Goal: Transaction & Acquisition: Book appointment/travel/reservation

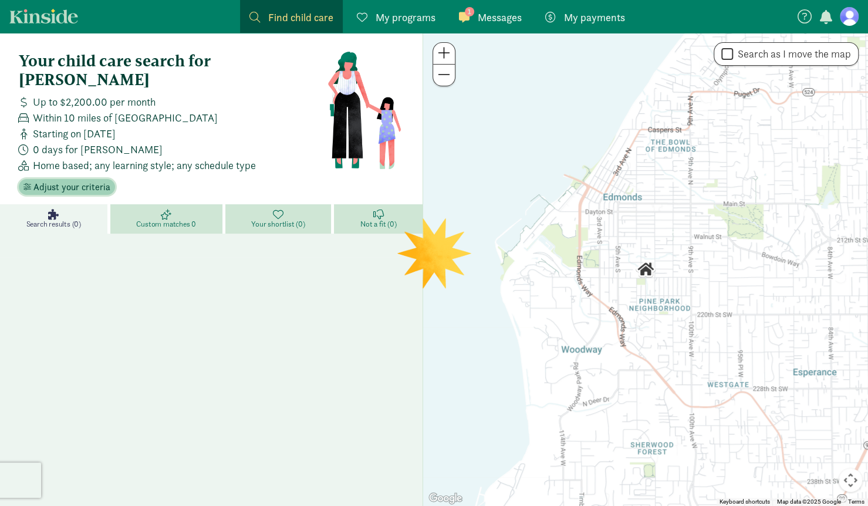
click at [67, 180] on span "Adjust your criteria" at bounding box center [71, 187] width 77 height 14
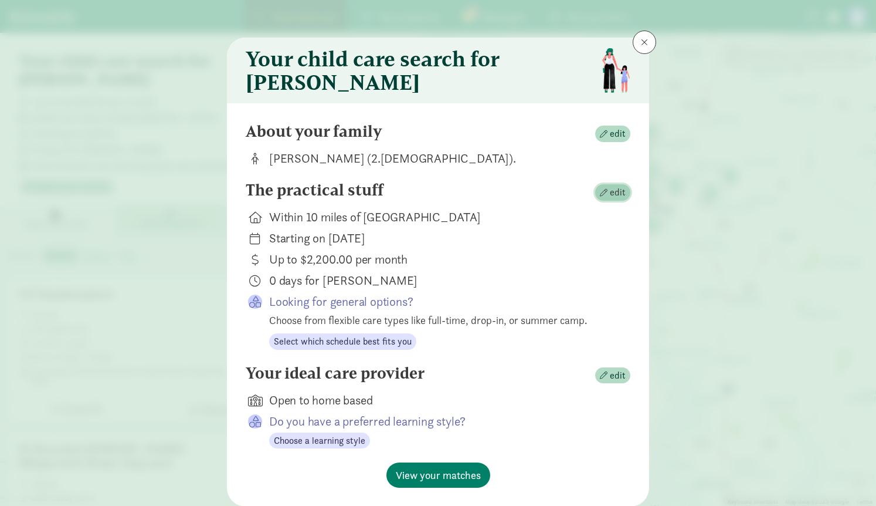
click at [607, 199] on span "edit" at bounding box center [613, 192] width 26 height 14
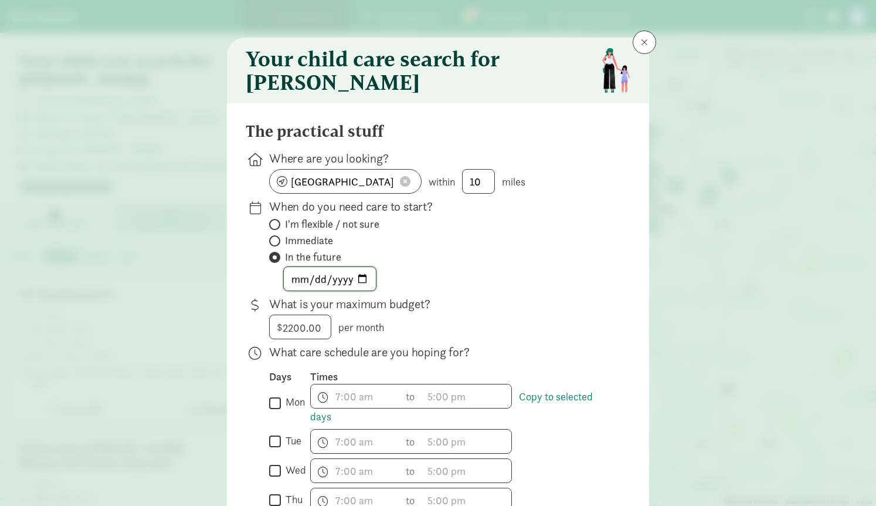
click at [360, 286] on input "2025-10-20" at bounding box center [330, 278] width 92 height 23
type input "2026-01-05"
click at [435, 275] on div "2026-01-05" at bounding box center [440, 278] width 343 height 25
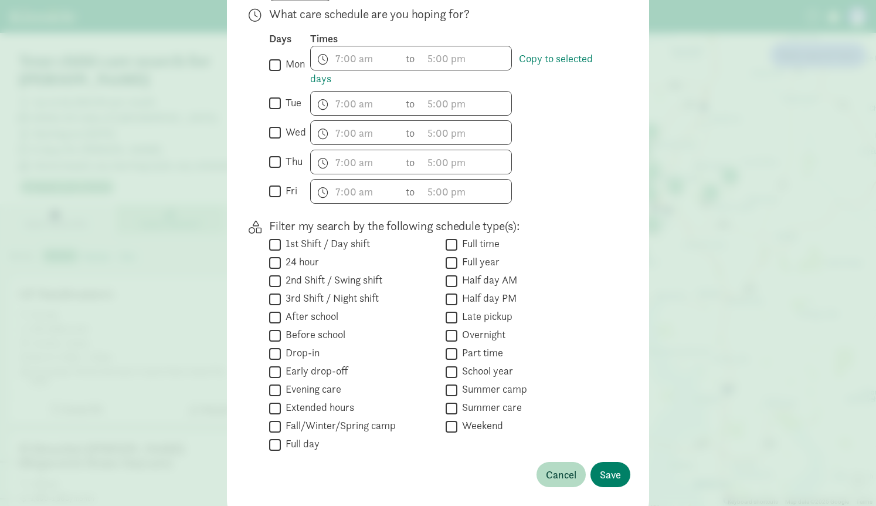
scroll to position [394, 0]
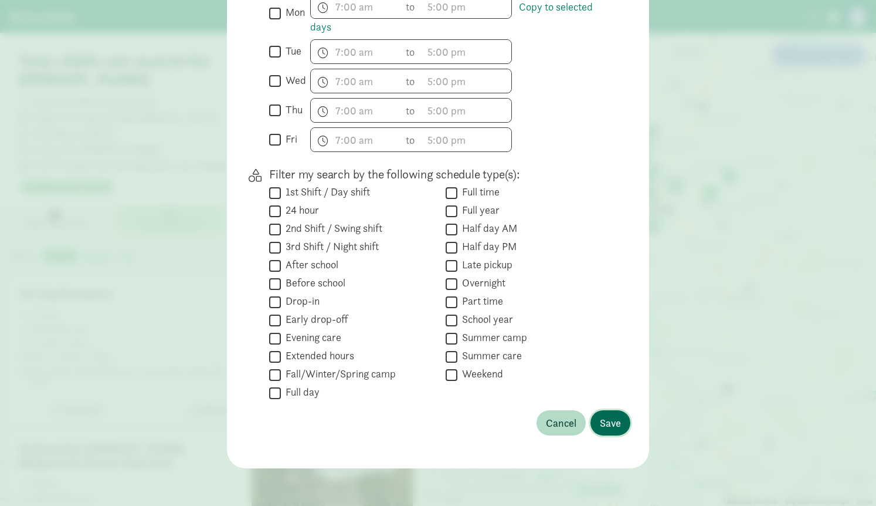
click at [604, 422] on span "Save" at bounding box center [610, 423] width 21 height 16
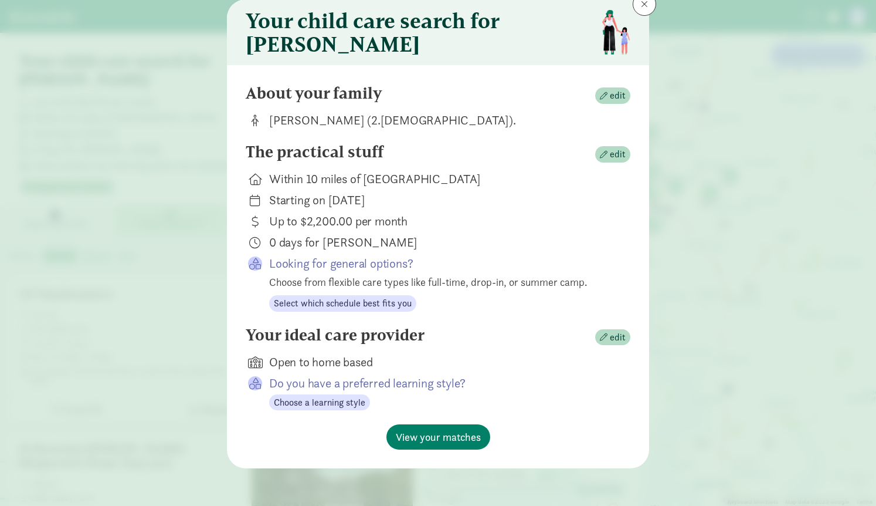
scroll to position [46, 0]
click at [610, 158] on span "edit" at bounding box center [618, 154] width 16 height 14
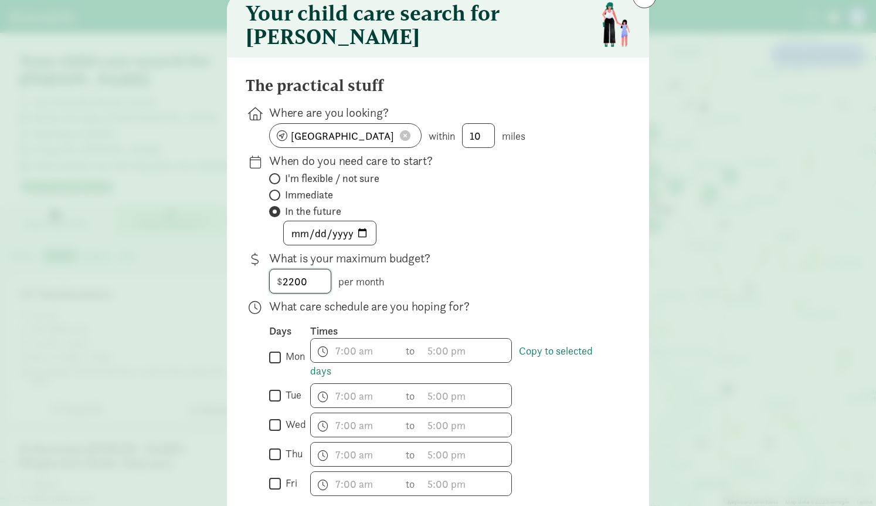
drag, startPoint x: 321, startPoint y: 287, endPoint x: 271, endPoint y: 288, distance: 50.5
click at [271, 288] on input "2200" at bounding box center [300, 280] width 61 height 23
click at [456, 237] on div "2026-01-05" at bounding box center [440, 233] width 343 height 25
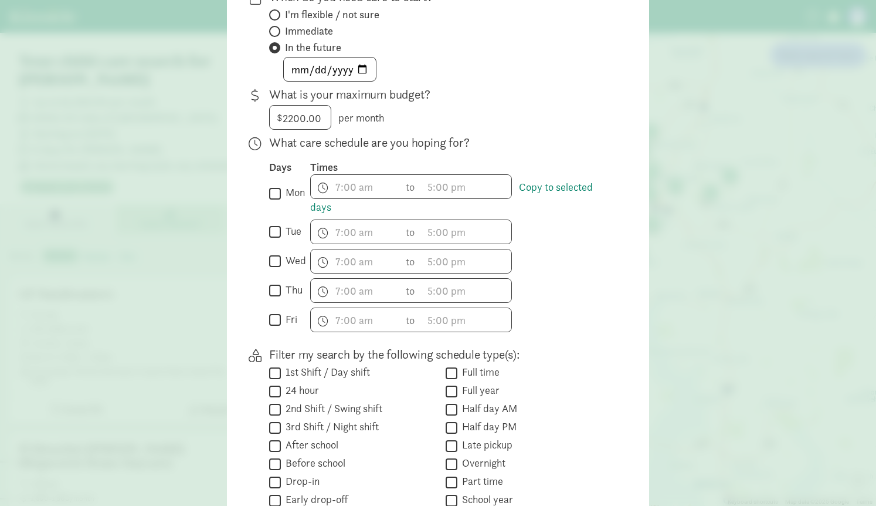
scroll to position [210, 0]
click at [276, 201] on input "mon" at bounding box center [275, 193] width 12 height 16
checkbox input "true"
click at [271, 237] on input "tue" at bounding box center [275, 232] width 12 height 16
checkbox input "true"
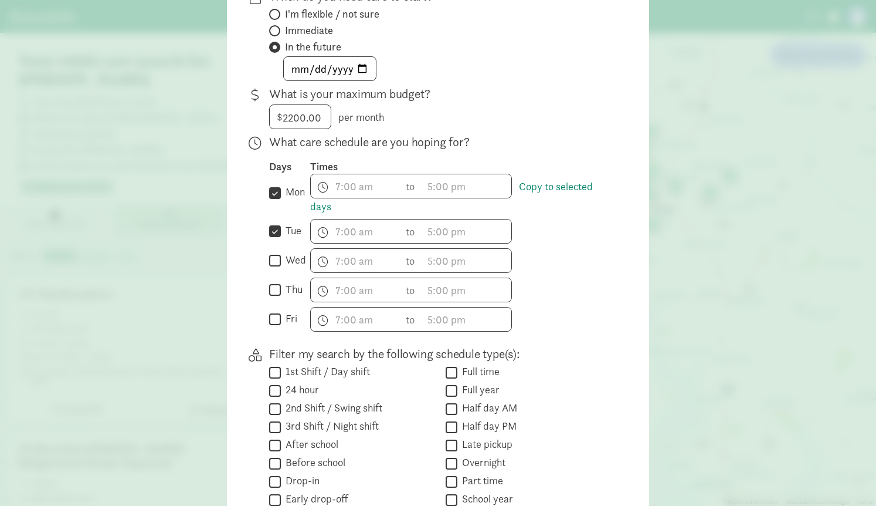
click at [273, 269] on input "wed" at bounding box center [275, 261] width 12 height 16
checkbox input "true"
click at [273, 295] on input "thu" at bounding box center [275, 290] width 12 height 16
checkbox input "true"
click at [460, 198] on span "h 12 1 2 3 4 5 6 7 8 9 10 11 mm 00 15 30 45 a am pm" at bounding box center [466, 185] width 89 height 23
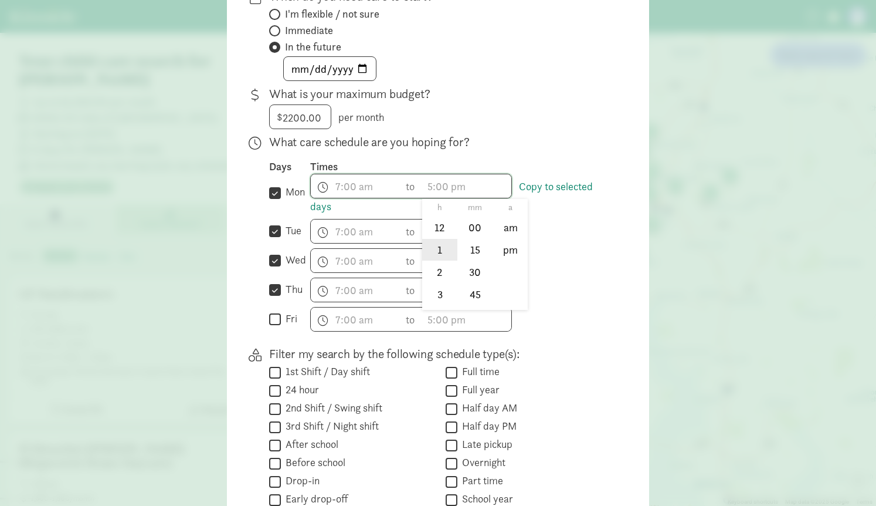
click at [435, 258] on li "1" at bounding box center [439, 250] width 35 height 22
click at [505, 259] on li "pm" at bounding box center [510, 250] width 35 height 22
click at [469, 236] on li "00" at bounding box center [475, 227] width 35 height 22
type input "1:00 pm"
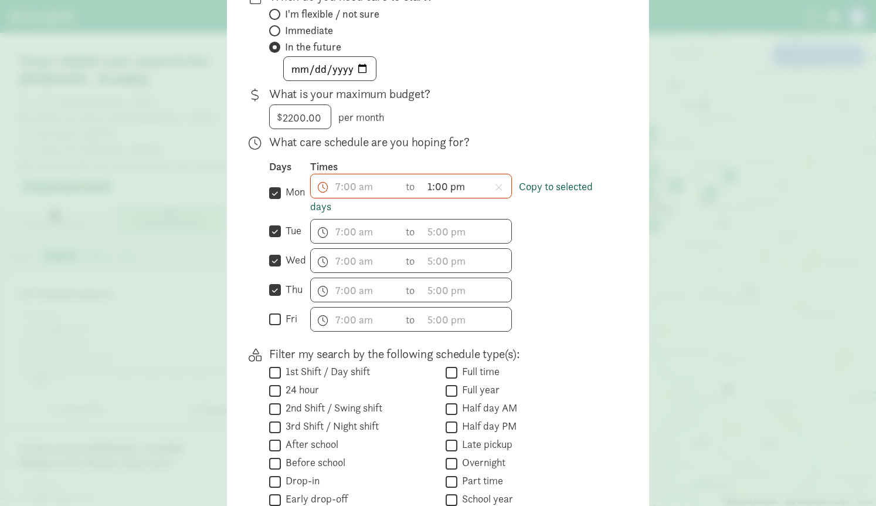
click at [535, 196] on link "Copy to selected days" at bounding box center [451, 197] width 283 height 34
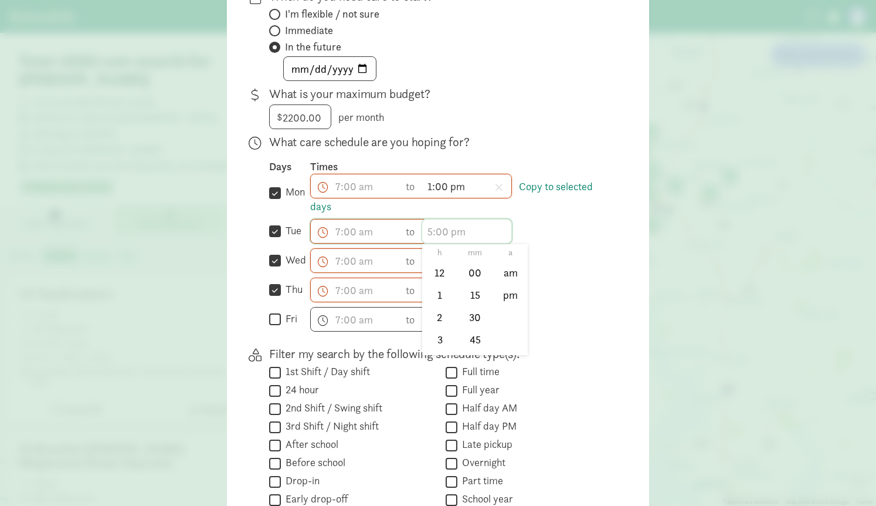
click at [442, 238] on span "h 12 1 2 3 4 5 6 7 8 9 10 11 mm 00 15 30 45 a am pm" at bounding box center [466, 230] width 89 height 23
click at [432, 300] on li "1" at bounding box center [439, 295] width 35 height 22
click at [474, 282] on li "00" at bounding box center [475, 273] width 35 height 22
click at [500, 300] on li "pm" at bounding box center [510, 295] width 35 height 22
type input "1:00 pm"
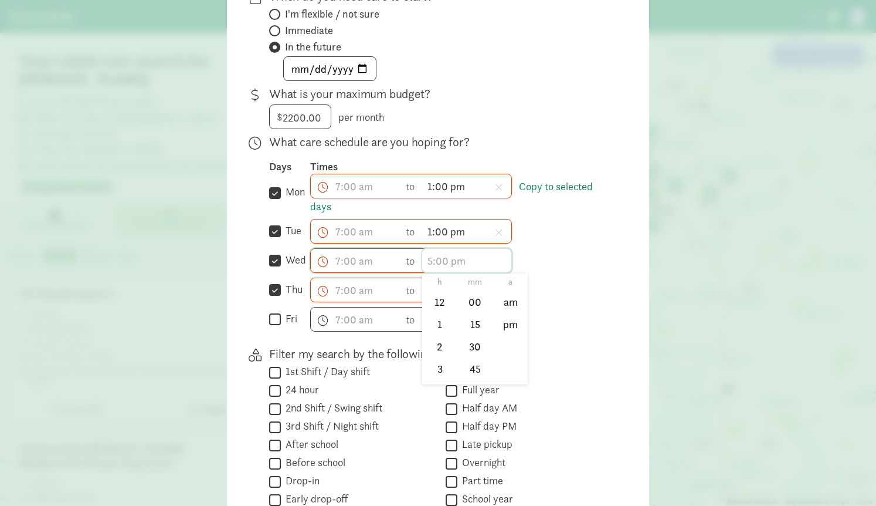
click at [427, 272] on span "h 12 1 2 3 4 5 6 7 8 9 10 11 mm 00 15 30 45 a am pm" at bounding box center [466, 260] width 89 height 23
click at [436, 329] on li "1" at bounding box center [439, 324] width 35 height 22
click at [468, 309] on li "00" at bounding box center [475, 302] width 35 height 22
click at [500, 330] on li "pm" at bounding box center [510, 324] width 35 height 22
type input "1:00 pm"
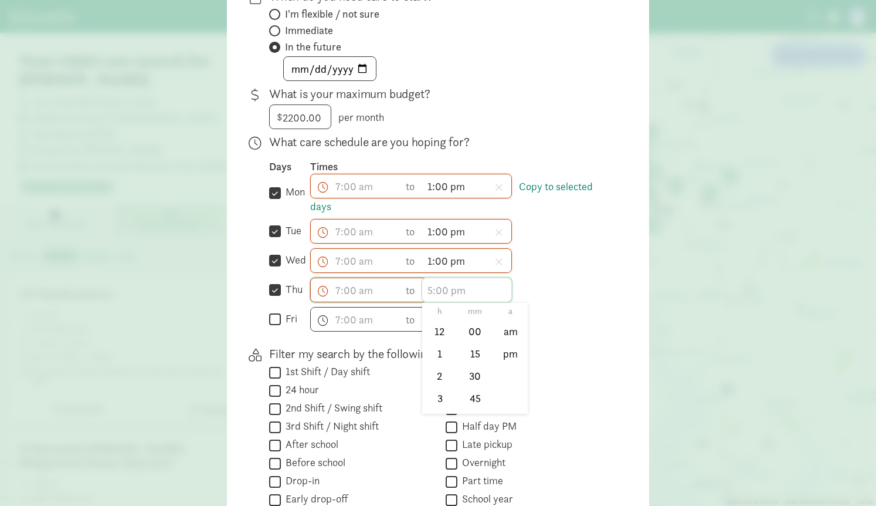
click at [436, 294] on span "h 12 1 2 3 4 5 6 7 8 9 10 11 mm 00 15 30 45 a am pm" at bounding box center [466, 289] width 89 height 23
click at [434, 358] on li "1" at bounding box center [439, 354] width 35 height 22
click at [474, 339] on li "00" at bounding box center [475, 331] width 35 height 22
click at [500, 360] on li "pm" at bounding box center [510, 354] width 35 height 22
type input "1:00 pm"
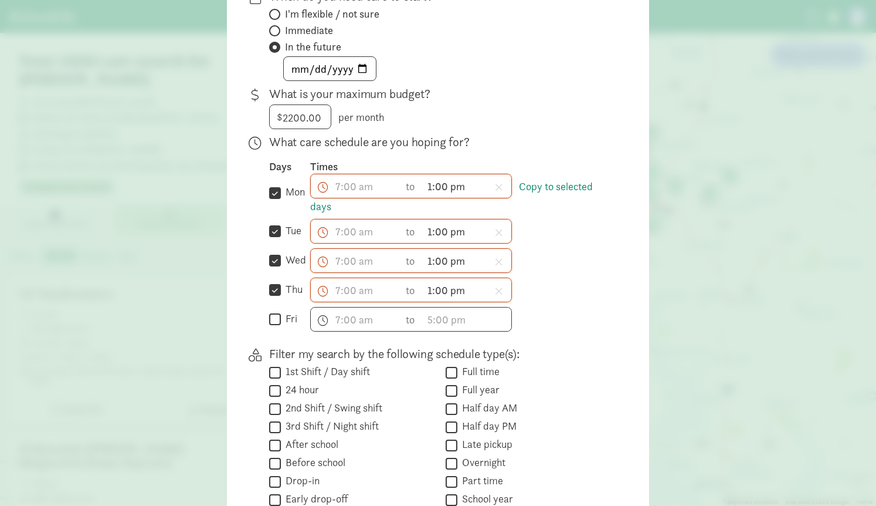
click at [574, 362] on p "Filter my search by the following schedule type(s):" at bounding box center [440, 354] width 343 height 16
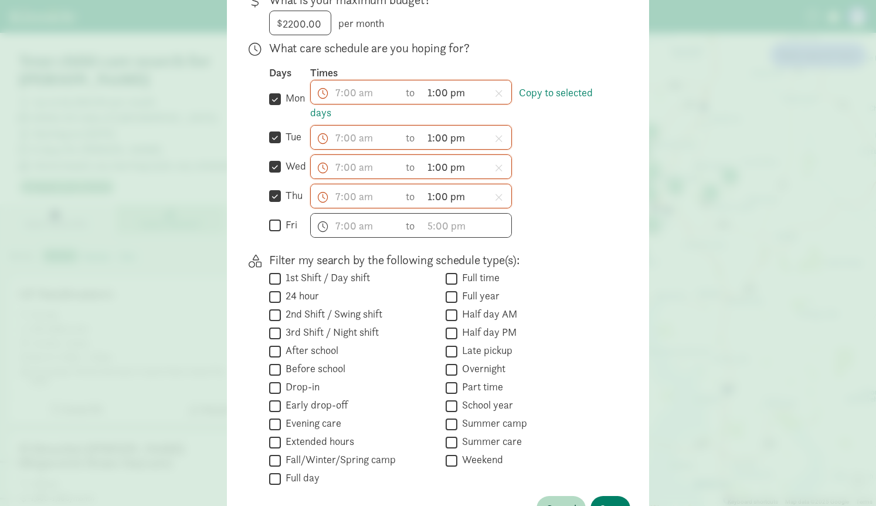
scroll to position [394, 0]
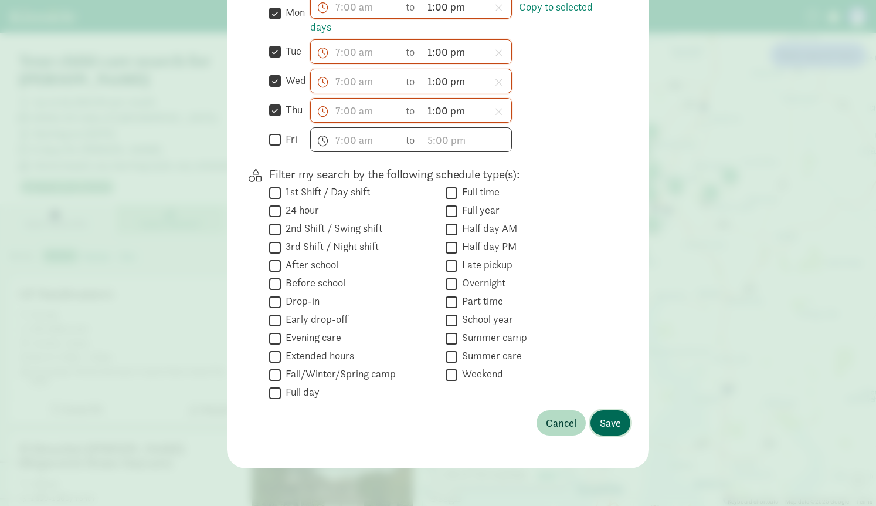
click at [609, 422] on span "Save" at bounding box center [610, 423] width 21 height 16
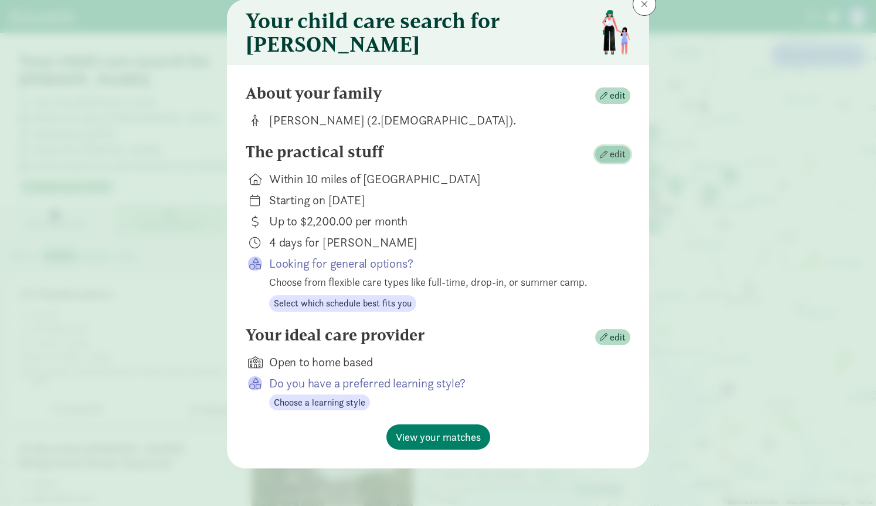
click at [606, 158] on span "edit" at bounding box center [613, 154] width 26 height 14
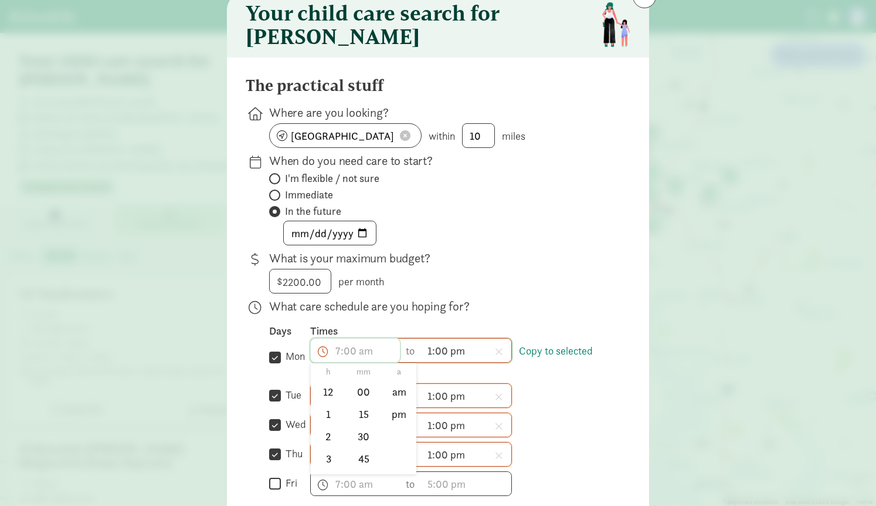
click at [347, 362] on span "h 12 1 2 3 4 5 6 7 8 9 10 11 mm 00 15 30 45 a am pm" at bounding box center [355, 350] width 89 height 23
click at [323, 450] on li "7" at bounding box center [328, 441] width 35 height 22
click at [359, 398] on li "00" at bounding box center [364, 392] width 35 height 22
click at [382, 396] on li "am" at bounding box center [399, 392] width 35 height 22
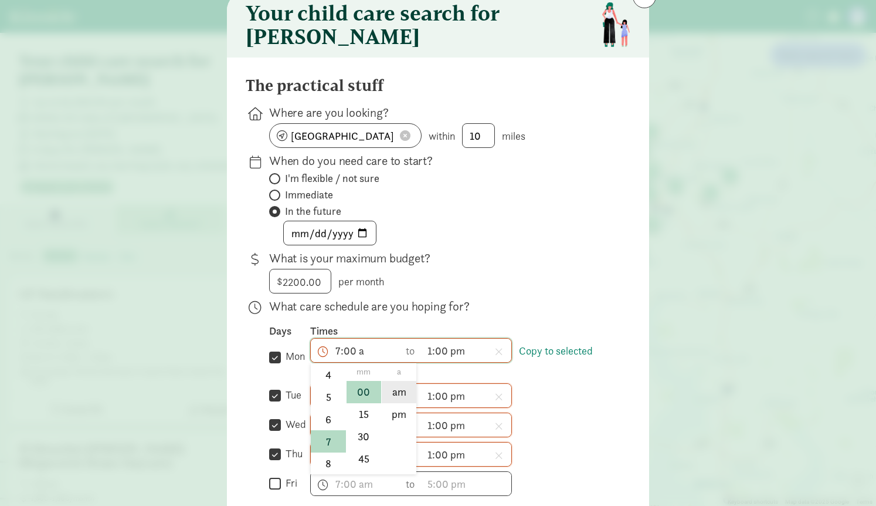
type input "7:00 am"
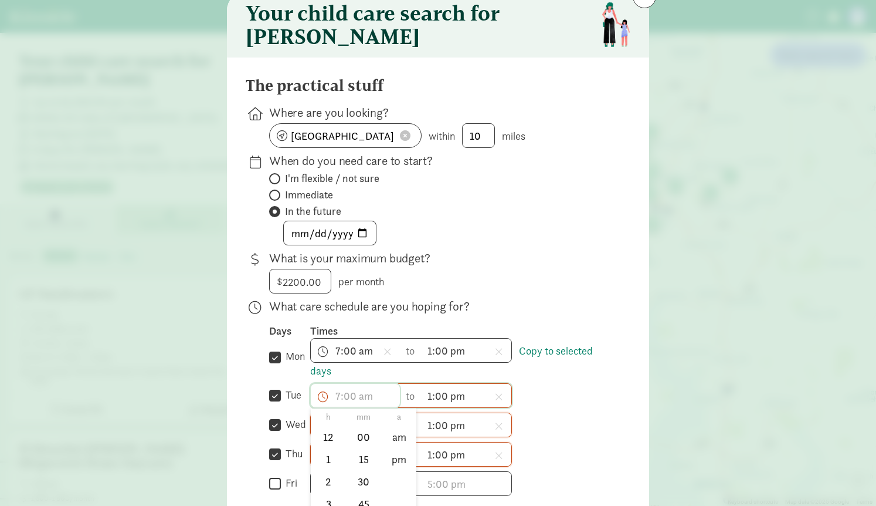
click at [350, 400] on span "h 12 1 2 3 4 5 6 7 8 9 10 11 mm 00 15 30 45 a am pm" at bounding box center [355, 395] width 89 height 23
click at [330, 473] on li "7" at bounding box center [328, 474] width 35 height 22
click at [358, 445] on li "00" at bounding box center [364, 437] width 35 height 22
click at [397, 444] on li "am" at bounding box center [399, 437] width 35 height 22
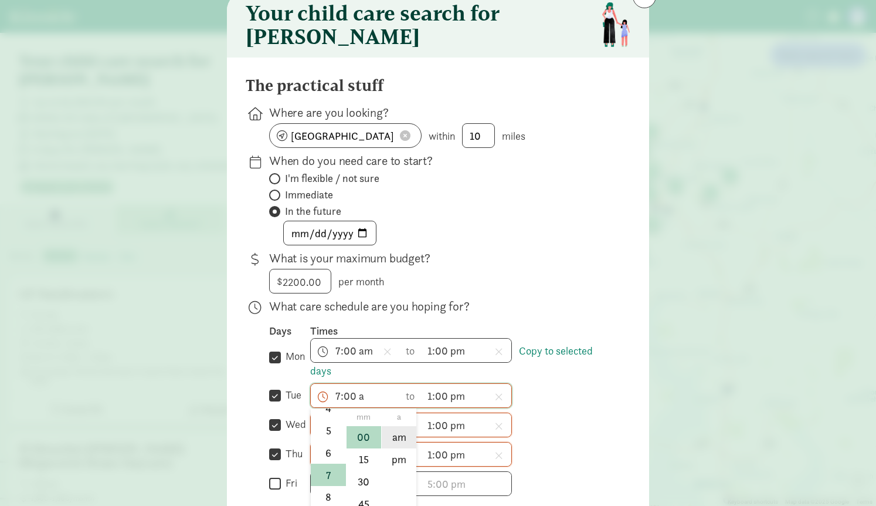
type input "7:00 am"
click at [335, 433] on span "h 12 1 2 3 4 5 6 7 8 9 10 11 mm 00 15 30 45 a am pm" at bounding box center [355, 424] width 89 height 23
click at [671, 219] on div at bounding box center [438, 207] width 876 height 506
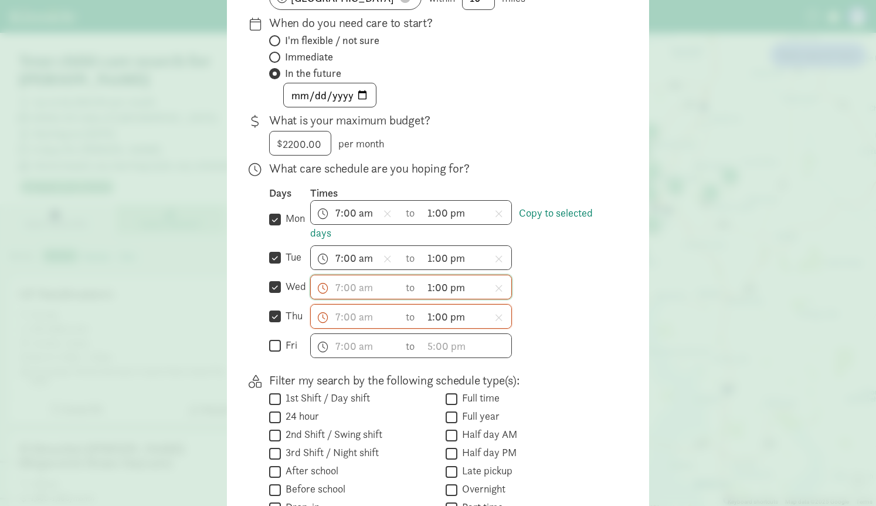
scroll to position [187, 0]
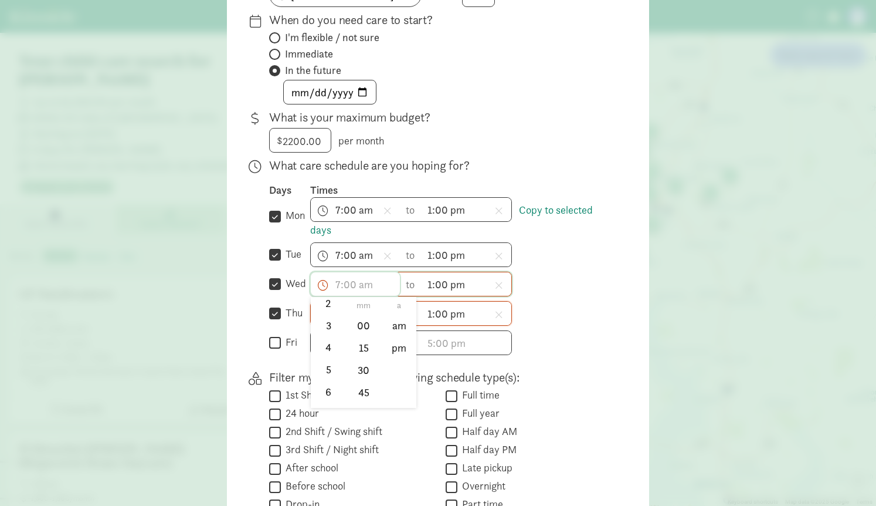
click at [345, 287] on span "h 12 1 2 3 4 5 6 7 8 9 10 11 mm 00 15 30 45 a am pm" at bounding box center [355, 283] width 89 height 23
click at [326, 351] on li "7" at bounding box center [328, 340] width 35 height 22
click at [361, 329] on li "00" at bounding box center [364, 325] width 35 height 22
click at [400, 343] on li "pm" at bounding box center [399, 348] width 35 height 22
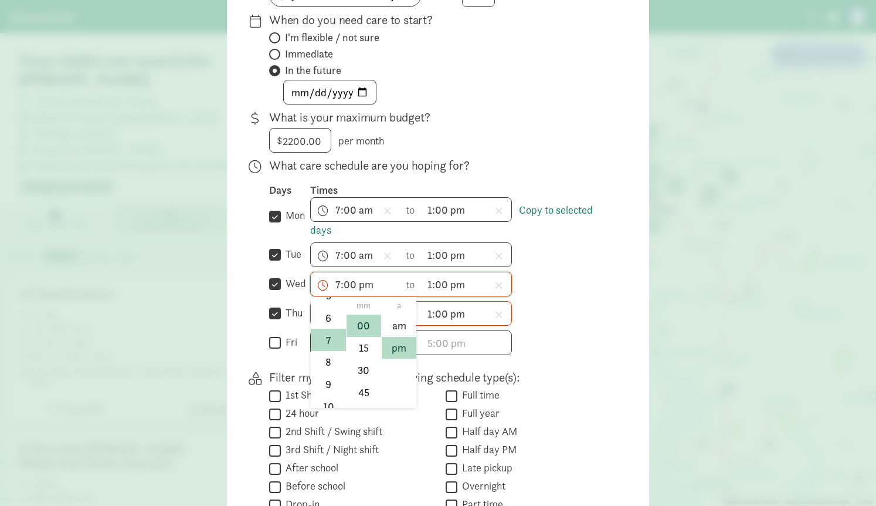
scroll to position [172, 0]
click at [363, 294] on span "7:00 pm h 12 1 2 3 4 5 6 7 8 9 10 11 mm 00 15 30 45 a am pm" at bounding box center [355, 283] width 89 height 23
click at [401, 333] on li "am" at bounding box center [399, 325] width 35 height 22
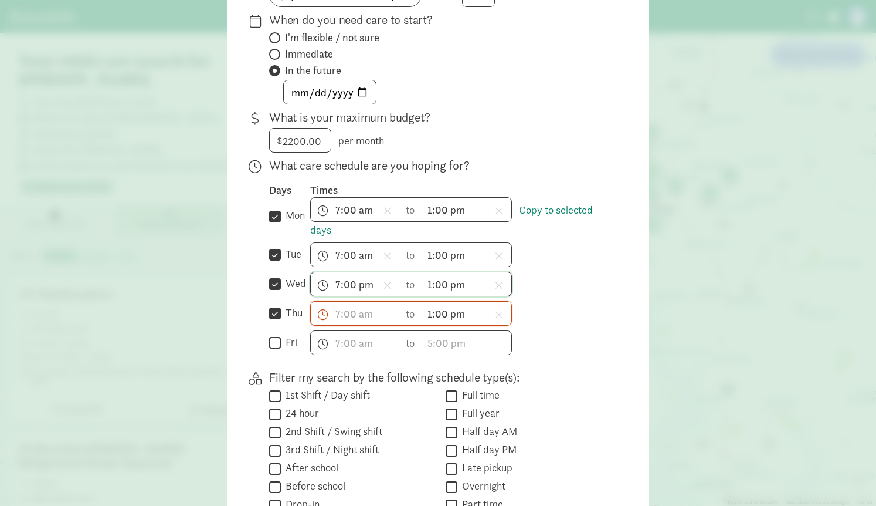
type input "7:00 am"
click at [324, 321] on input "text" at bounding box center [355, 313] width 89 height 23
click at [319, 436] on li "7" at bounding box center [328, 429] width 35 height 22
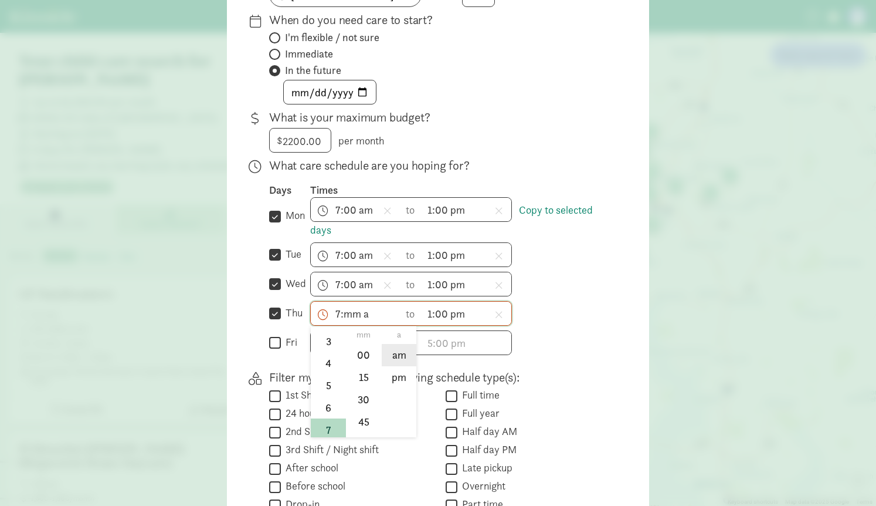
click at [398, 363] on li "am" at bounding box center [399, 355] width 35 height 22
click at [360, 364] on li "00" at bounding box center [364, 355] width 35 height 22
type input "7:00 am"
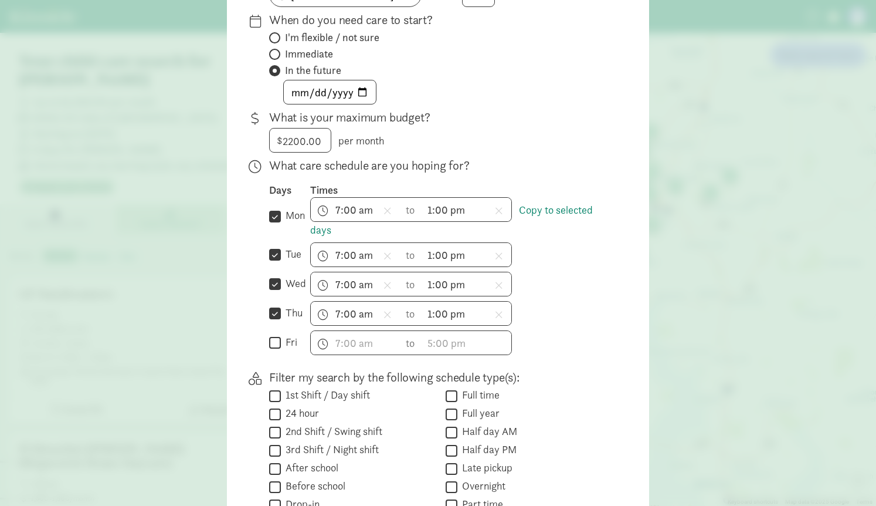
click at [597, 337] on div "h 12 1 2 3 4 5 6 7 8 9 10 11 mm 00 15 30 45 a am pm to h 12 1 2 3 4 5 6 7 8 9 1…" at bounding box center [461, 342] width 302 height 25
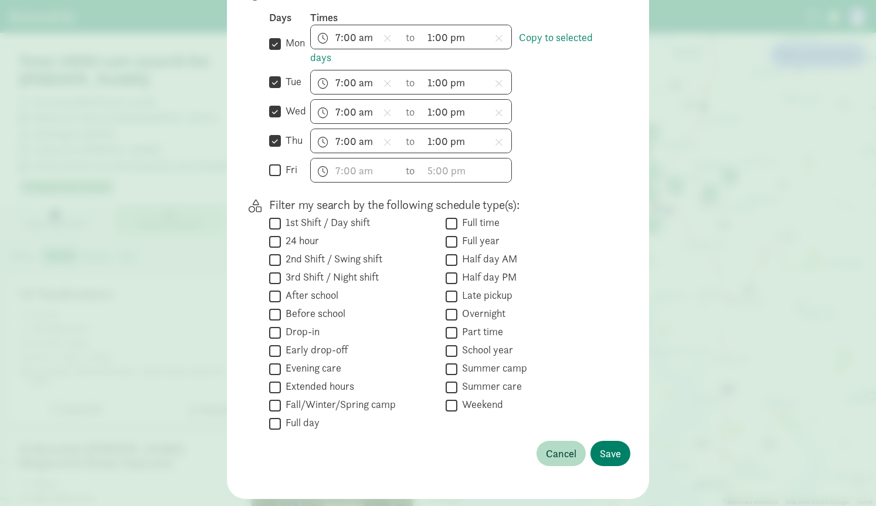
scroll to position [365, 0]
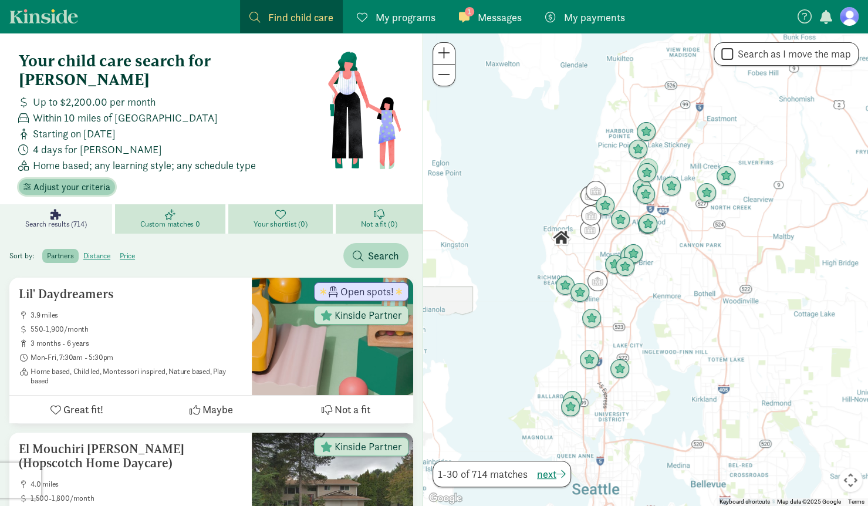
click at [49, 180] on span "Adjust your criteria" at bounding box center [71, 187] width 77 height 14
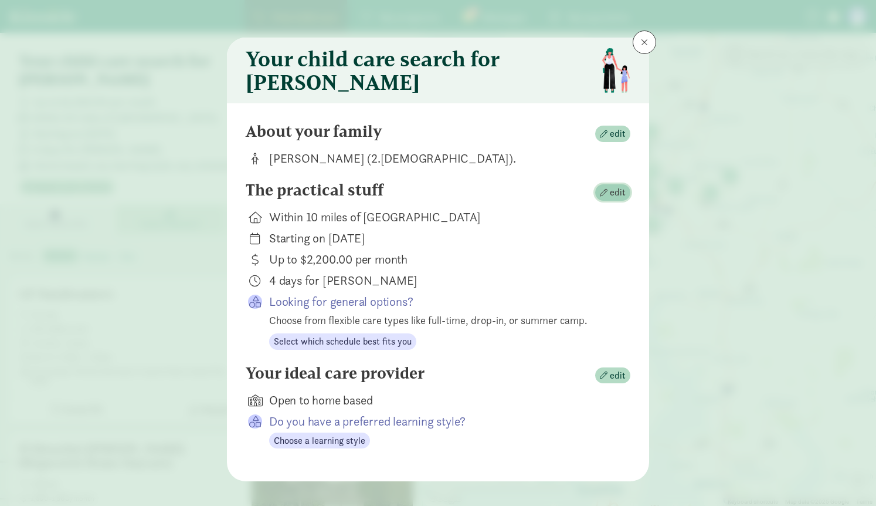
click at [612, 198] on span "edit" at bounding box center [618, 192] width 16 height 14
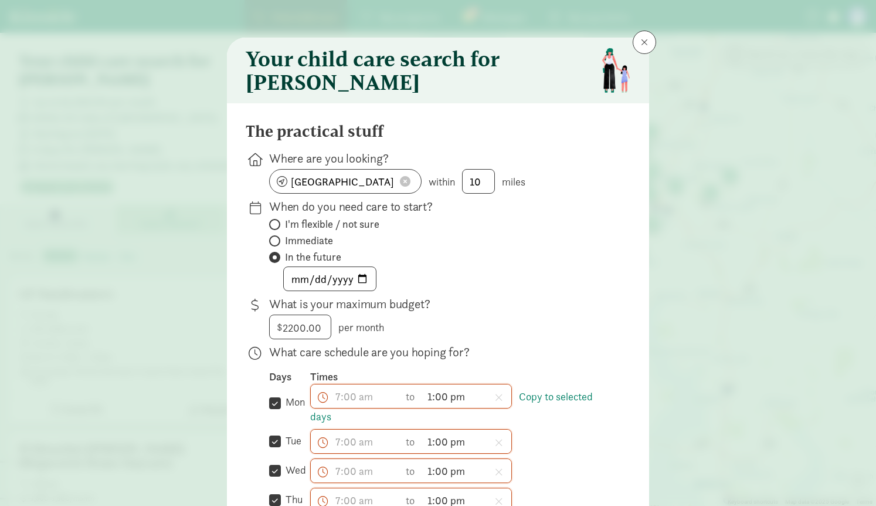
click at [517, 291] on div "2026-01-05" at bounding box center [440, 278] width 343 height 25
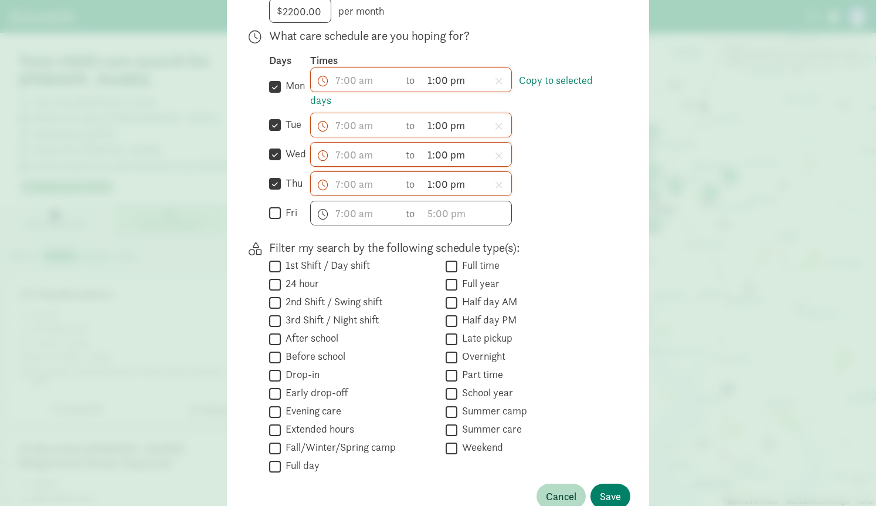
scroll to position [375, 0]
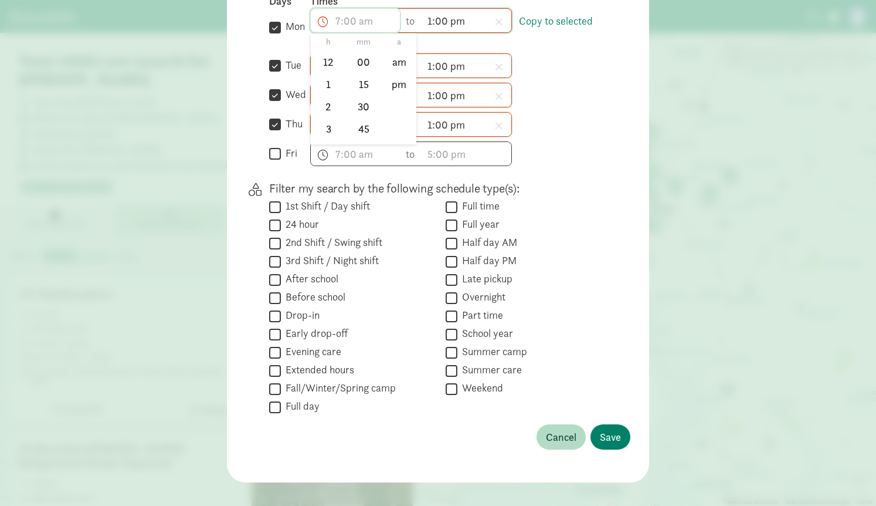
click at [349, 26] on span "h 12 1 2 3 4 5 6 7 8 9 10 11 mm 00 15 30 45 a am pm" at bounding box center [355, 20] width 89 height 23
click at [322, 76] on li "7" at bounding box center [328, 66] width 35 height 22
click at [358, 67] on li "00" at bounding box center [364, 62] width 35 height 22
click at [392, 65] on li "am" at bounding box center [399, 62] width 35 height 22
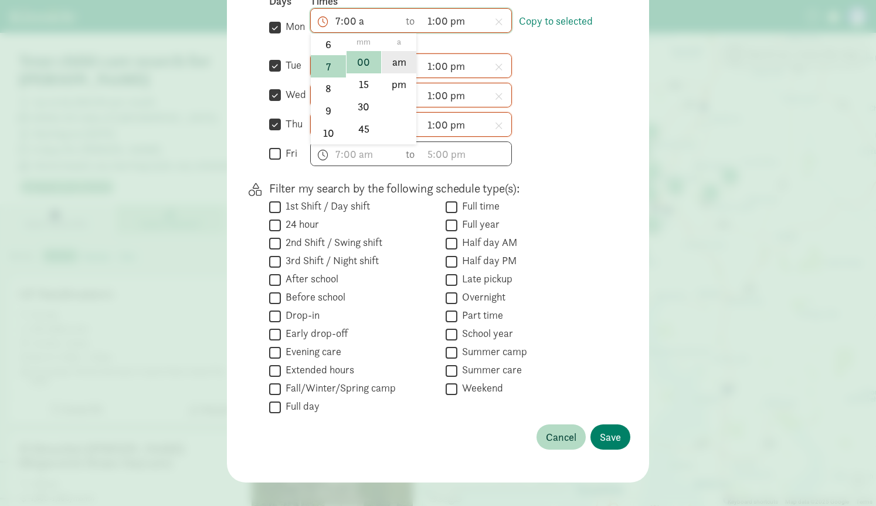
type input "7:00 am"
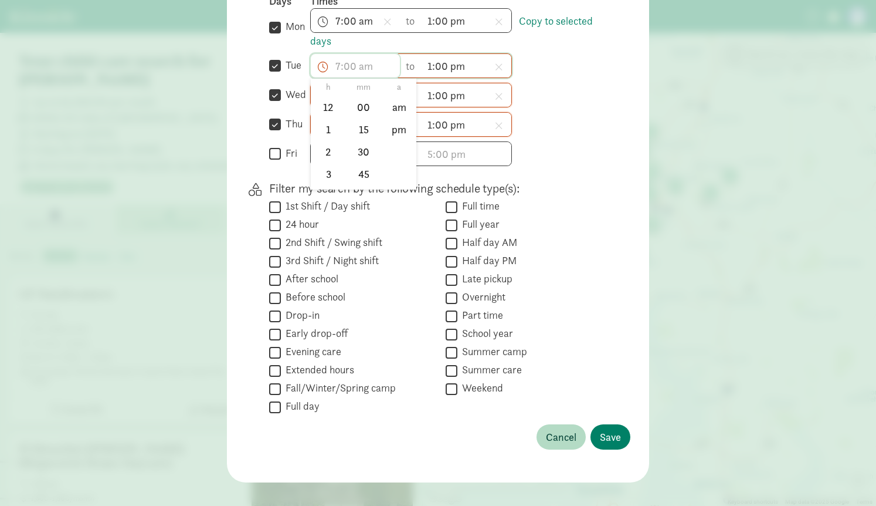
click at [339, 72] on span "h 12 1 2 3 4 5 6 7 8 9 10 11 mm 00 15 30 45 a am pm" at bounding box center [355, 65] width 89 height 23
click at [326, 144] on li "7" at bounding box center [328, 135] width 35 height 22
click at [359, 114] on li "00" at bounding box center [364, 107] width 35 height 22
click at [399, 113] on li "am" at bounding box center [399, 107] width 35 height 22
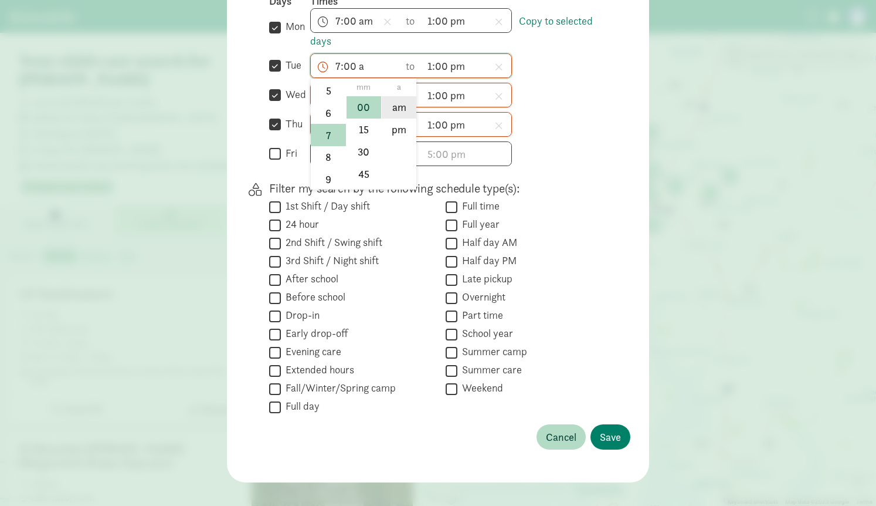
type input "7:00 am"
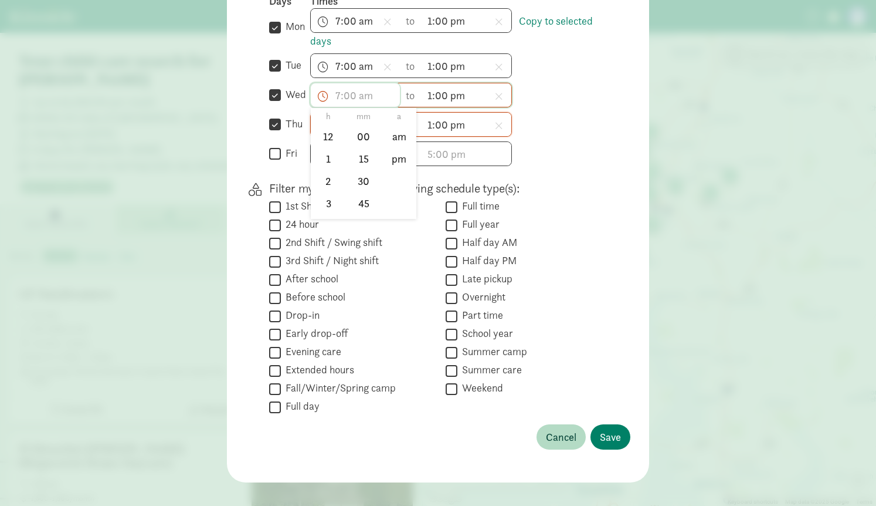
click at [346, 104] on span "h 12 1 2 3 4 5 6 7 8 9 10 11 mm 00 15 30 45 a am pm" at bounding box center [355, 94] width 89 height 23
click at [330, 187] on li "7" at bounding box center [328, 175] width 35 height 22
click at [367, 139] on li "00" at bounding box center [364, 137] width 35 height 22
click at [384, 142] on li "am" at bounding box center [399, 137] width 35 height 22
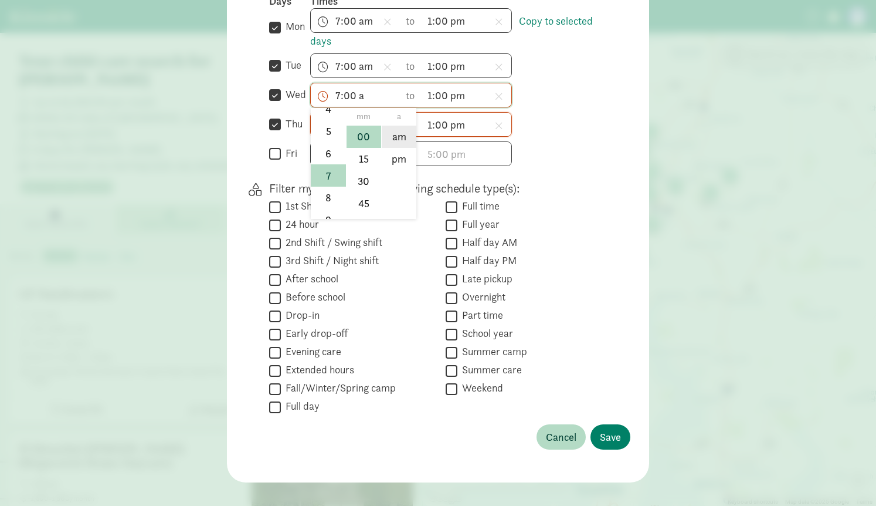
type input "7:00 am"
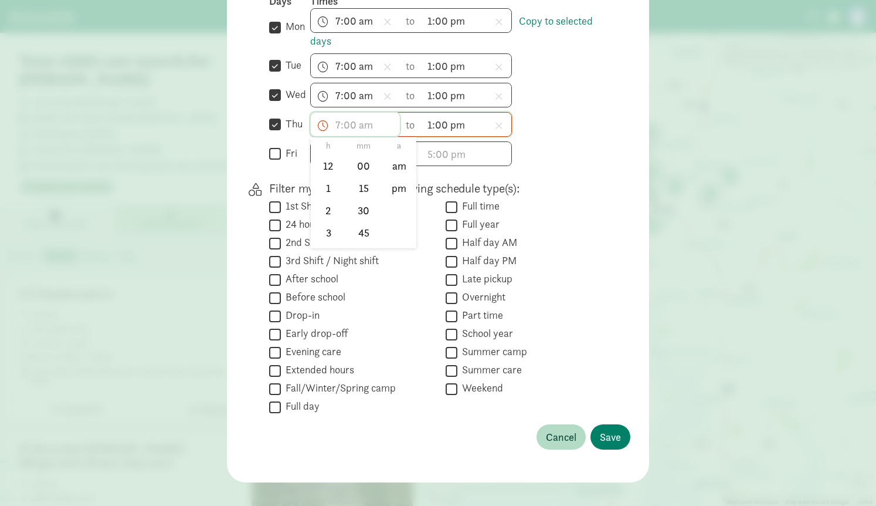
click at [345, 127] on span "h 12 1 2 3 4 5 6 7 8 9 10 11 mm 00 15 30 45 a am pm" at bounding box center [355, 124] width 89 height 23
click at [326, 201] on li "8" at bounding box center [328, 205] width 35 height 22
click at [323, 192] on li "7" at bounding box center [328, 183] width 35 height 22
click at [366, 169] on li "00" at bounding box center [364, 166] width 35 height 22
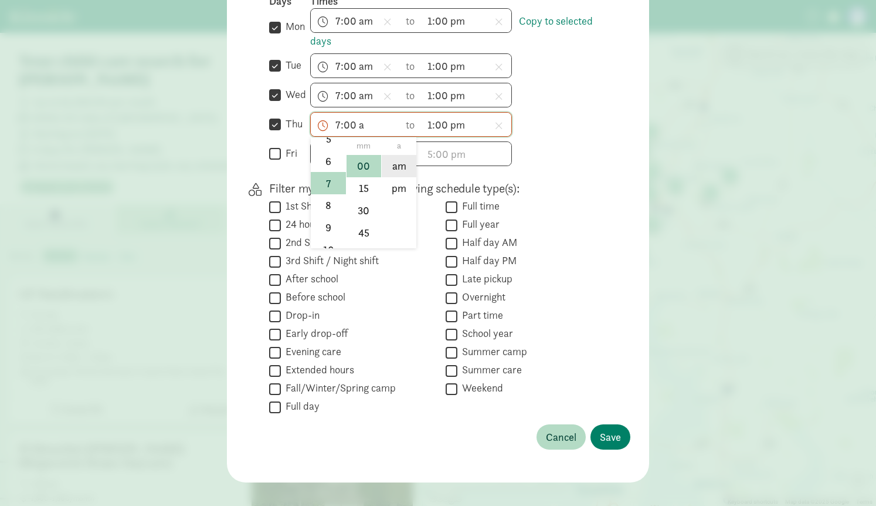
click at [383, 170] on li "am" at bounding box center [399, 166] width 35 height 22
type input "7:00 am"
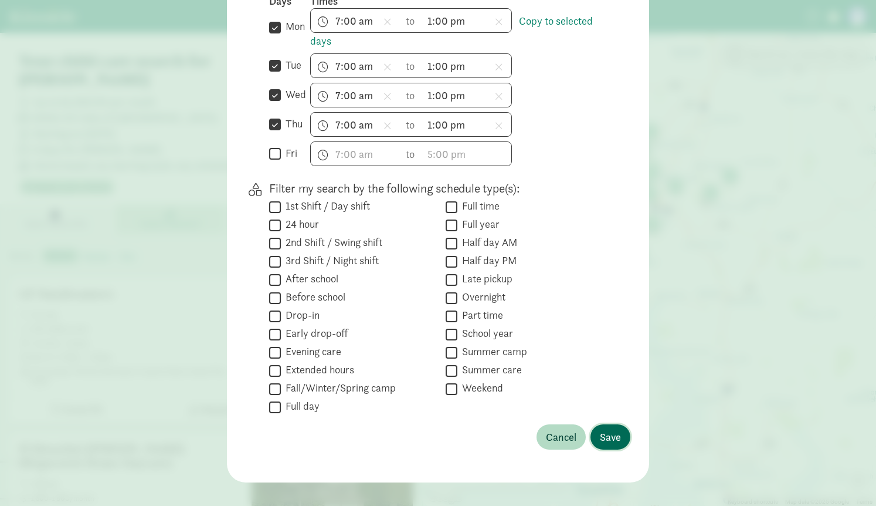
click at [605, 437] on span "Save" at bounding box center [610, 437] width 21 height 16
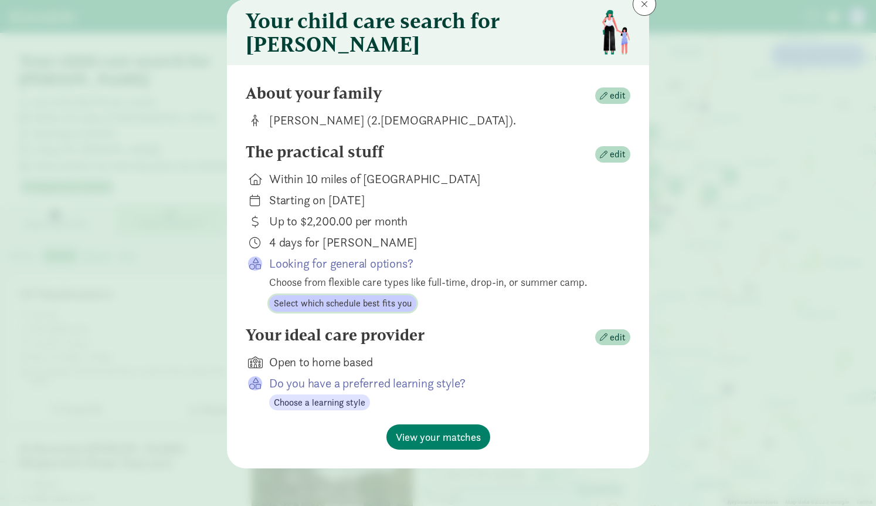
click at [316, 299] on span "Select which schedule best fits you" at bounding box center [343, 303] width 138 height 14
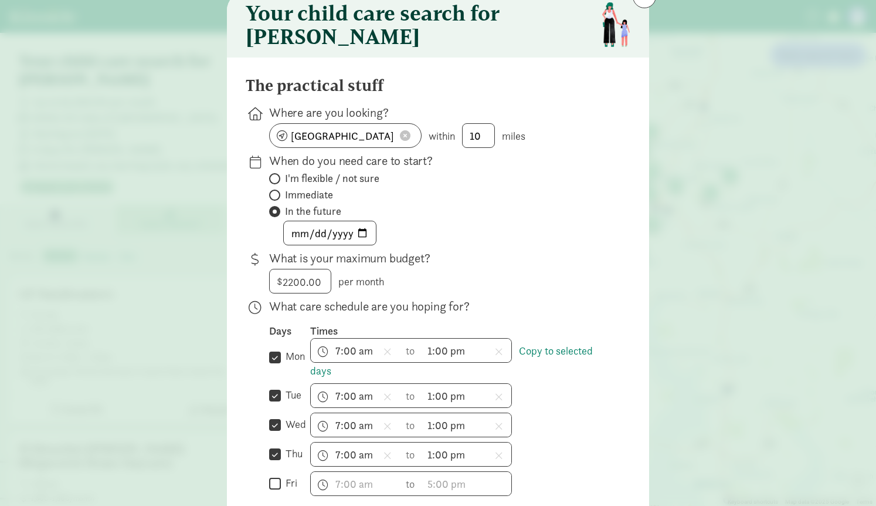
click at [510, 204] on label "Immediate" at bounding box center [440, 211] width 343 height 14
click at [277, 199] on input "Immediate" at bounding box center [273, 195] width 8 height 8
radio input "true"
radio input "false"
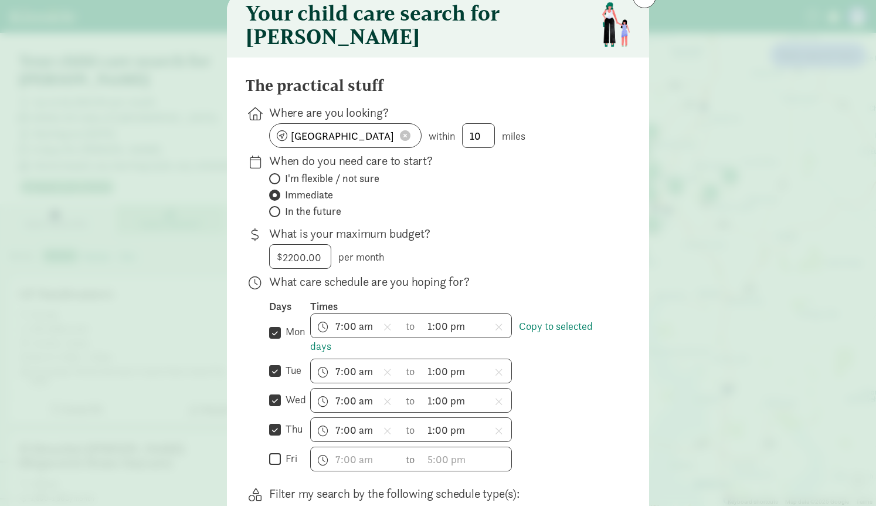
click at [484, 269] on div "$ 2200.00 2200 per month" at bounding box center [440, 256] width 343 height 25
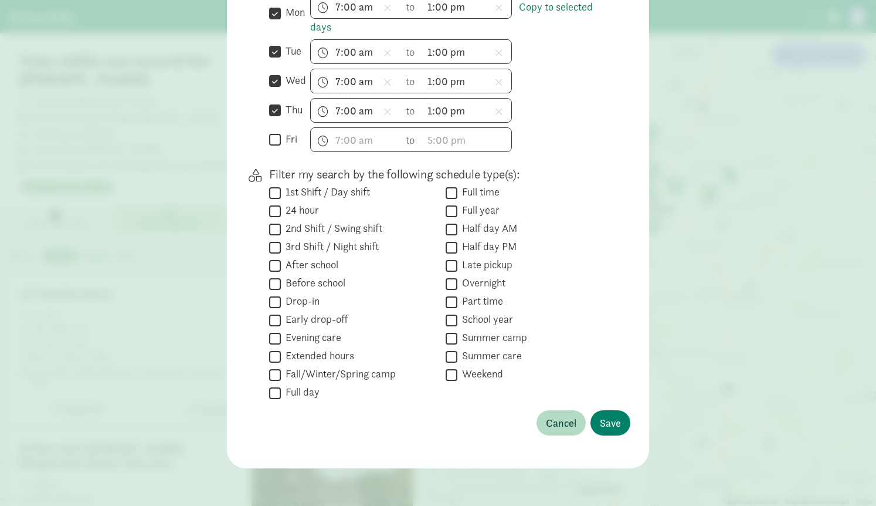
scroll to position [370, 0]
click at [611, 425] on span "Save" at bounding box center [610, 423] width 21 height 16
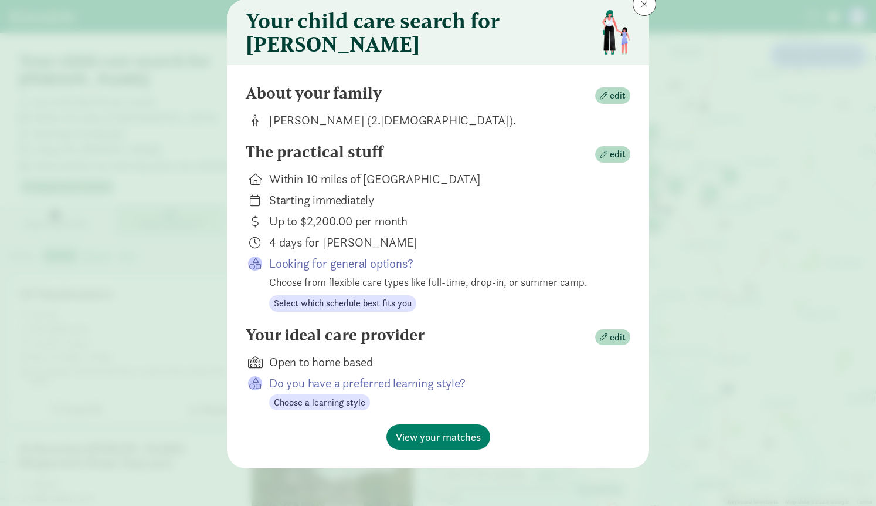
scroll to position [46, 0]
click at [614, 336] on span "edit" at bounding box center [618, 337] width 16 height 14
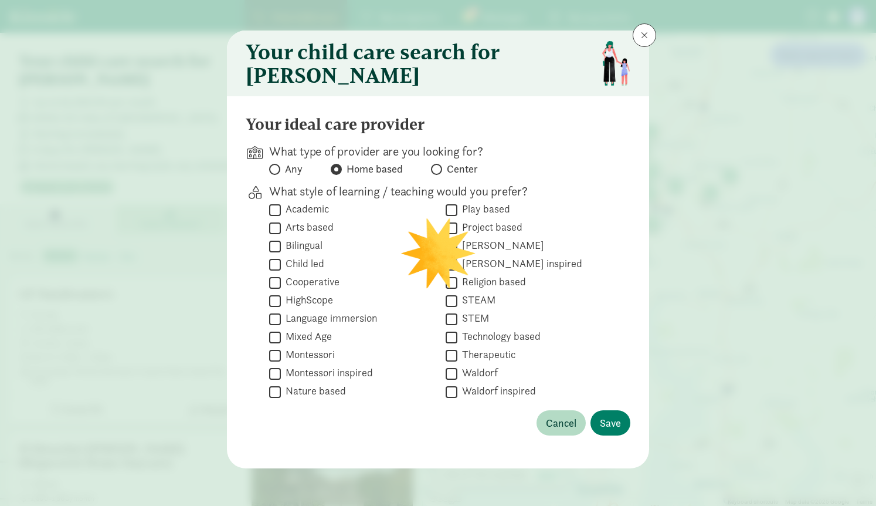
click at [331, 165] on label "Any" at bounding box center [367, 169] width 72 height 14
click at [277, 165] on input "Any" at bounding box center [273, 169] width 8 height 8
radio input "true"
radio input "false"
click at [607, 429] on span "Save" at bounding box center [610, 423] width 21 height 16
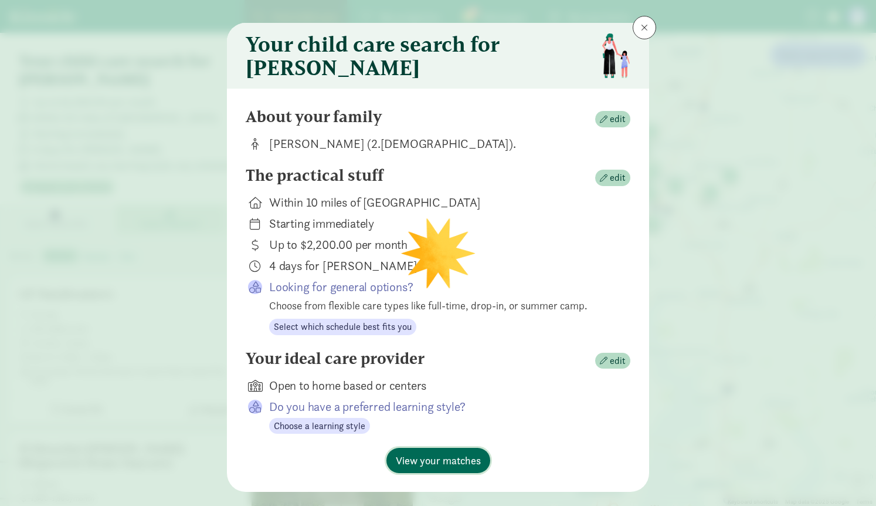
click at [422, 465] on span "View your matches" at bounding box center [438, 460] width 85 height 16
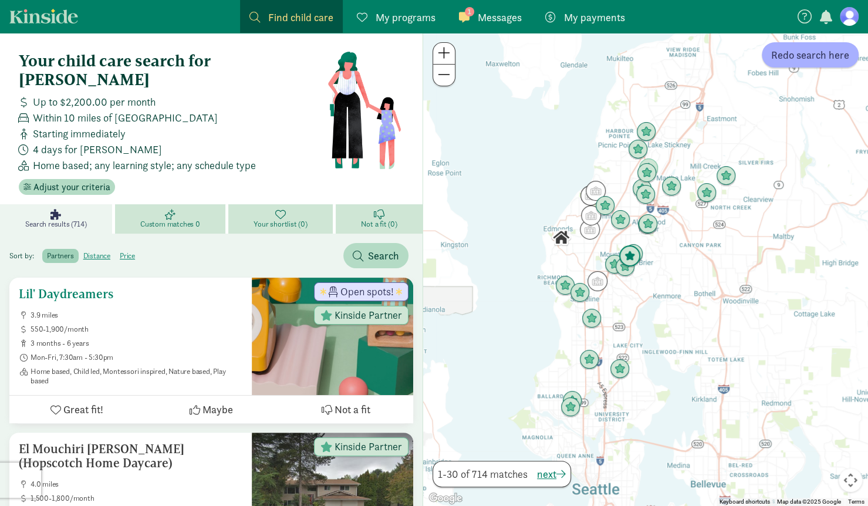
click at [59, 287] on h5 "Lil' Daydreamers" at bounding box center [131, 294] width 224 height 14
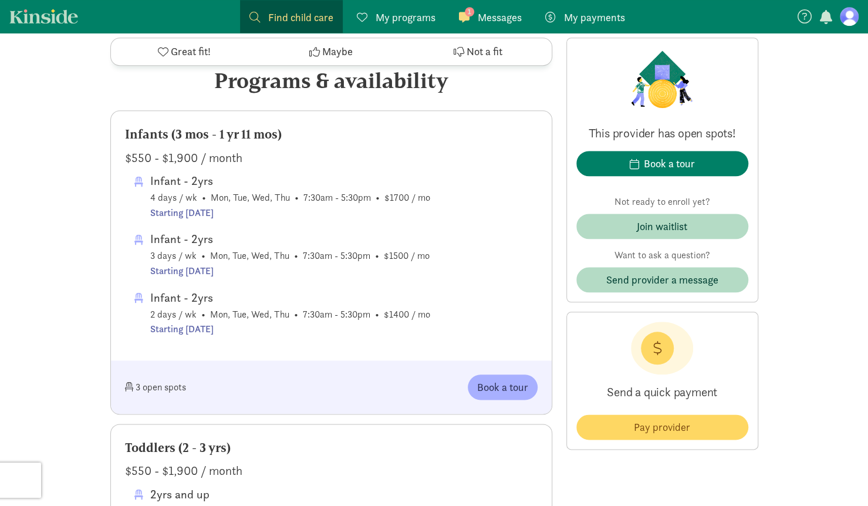
scroll to position [586, 0]
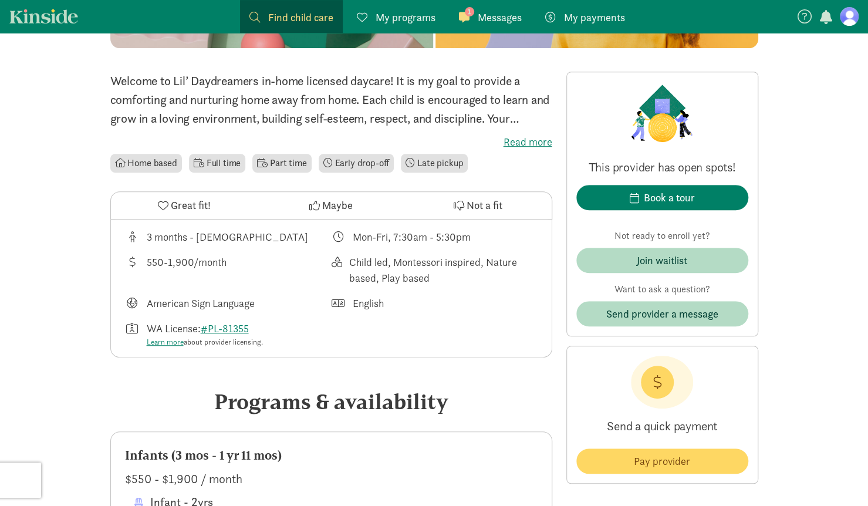
drag, startPoint x: 870, startPoint y: 42, endPoint x: 865, endPoint y: 89, distance: 47.2
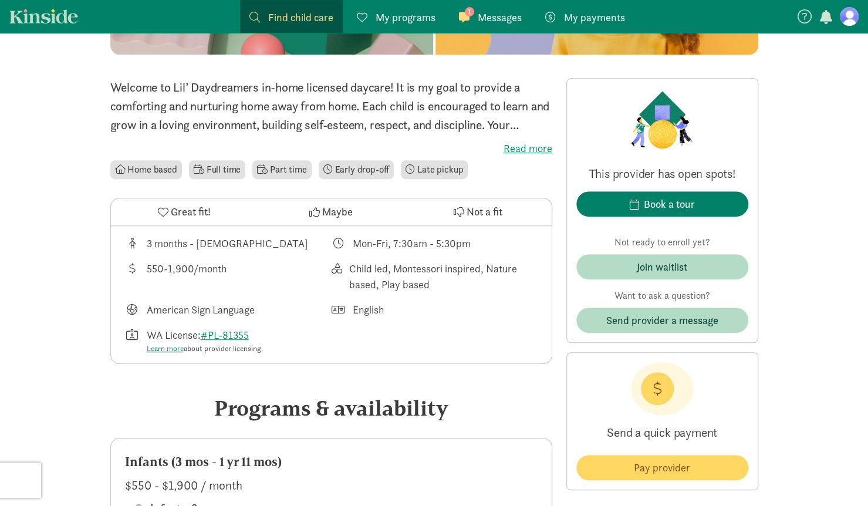
click at [509, 148] on label "Read more" at bounding box center [331, 148] width 442 height 14
click at [0, 0] on input "Read more" at bounding box center [0, 0] width 0 height 0
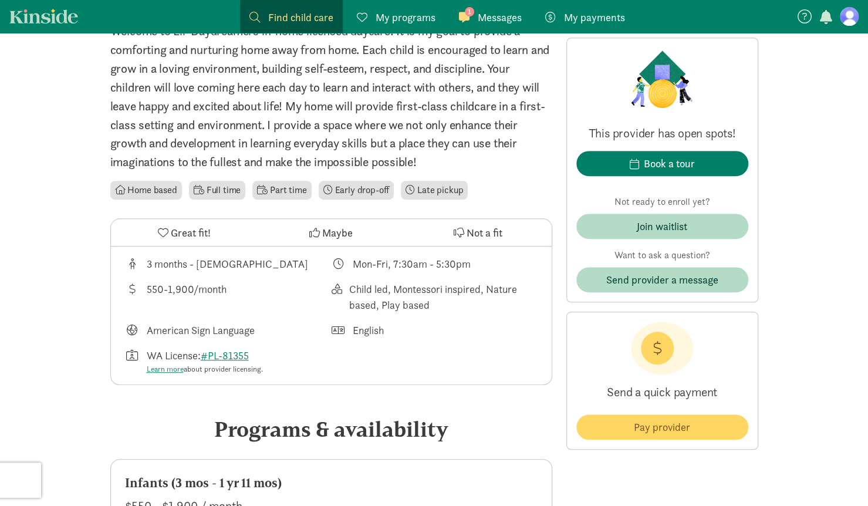
scroll to position [314, 0]
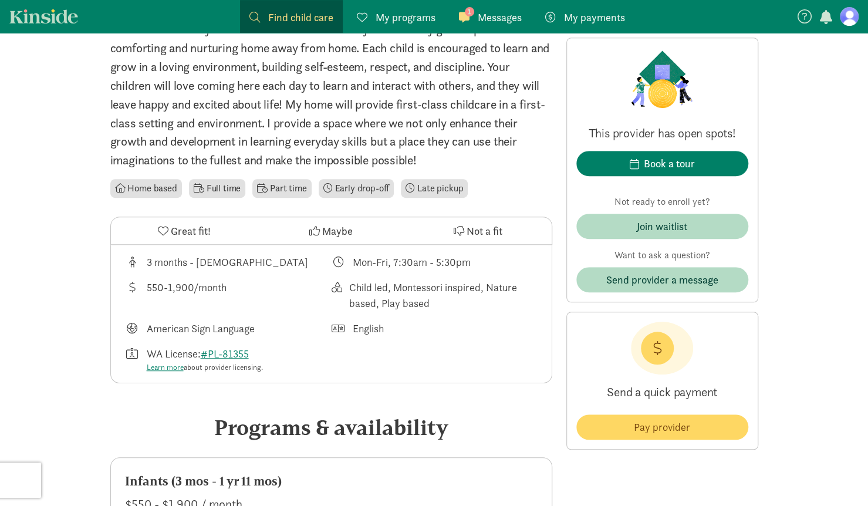
click at [180, 233] on span "Great fit!" at bounding box center [191, 231] width 40 height 16
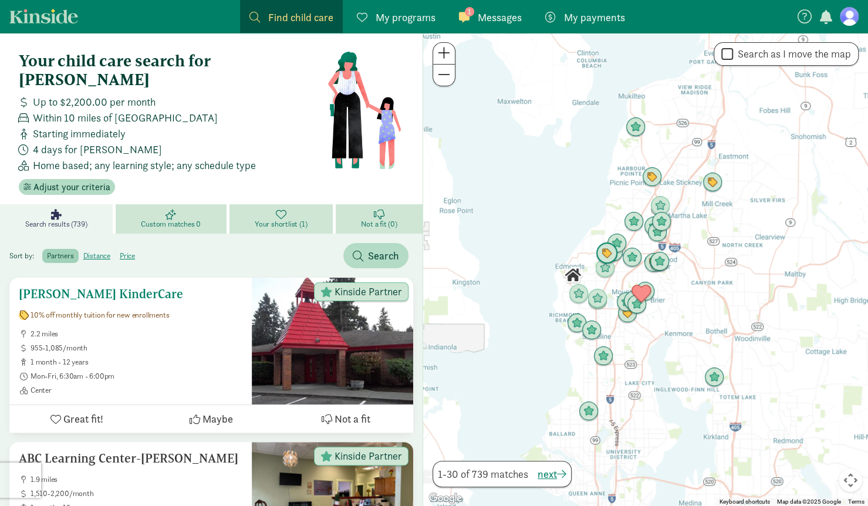
click at [360, 411] on span "Not a fit" at bounding box center [352, 419] width 36 height 16
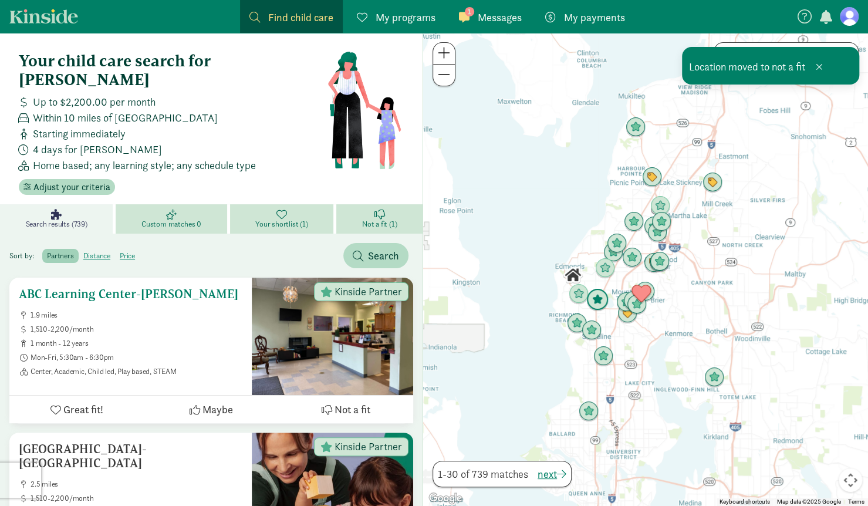
click at [345, 401] on span "Not a fit" at bounding box center [352, 409] width 36 height 16
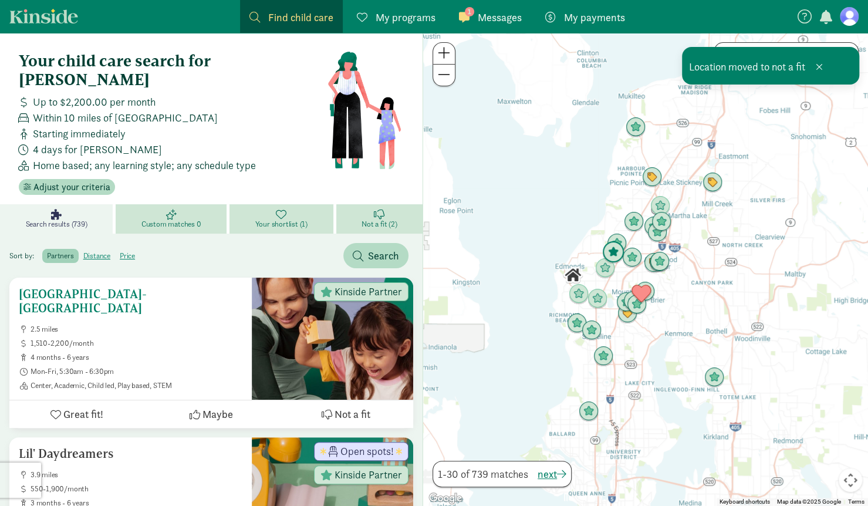
click at [345, 406] on span "Not a fit" at bounding box center [352, 414] width 36 height 16
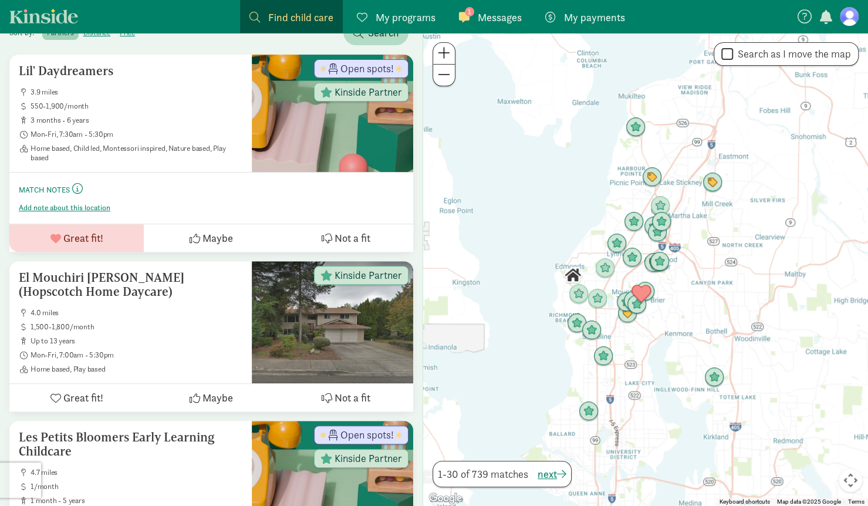
scroll to position [260, 0]
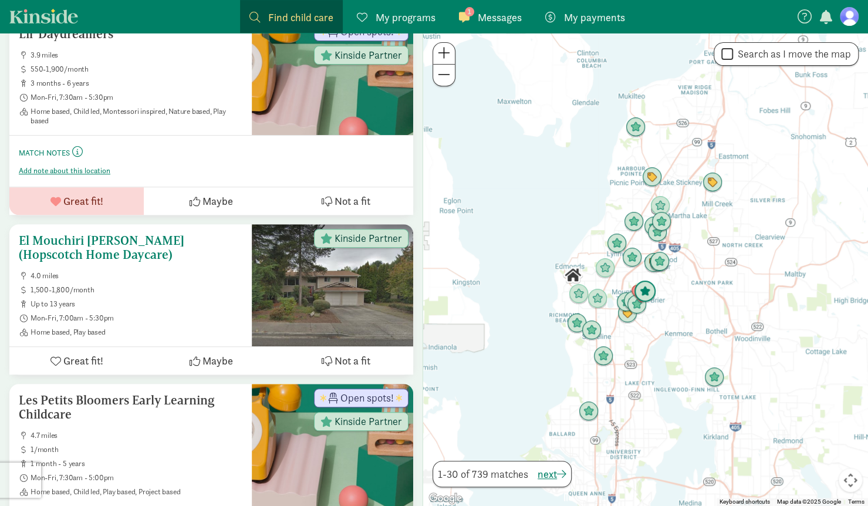
click at [57, 271] on span "4.0 miles" at bounding box center [137, 275] width 212 height 9
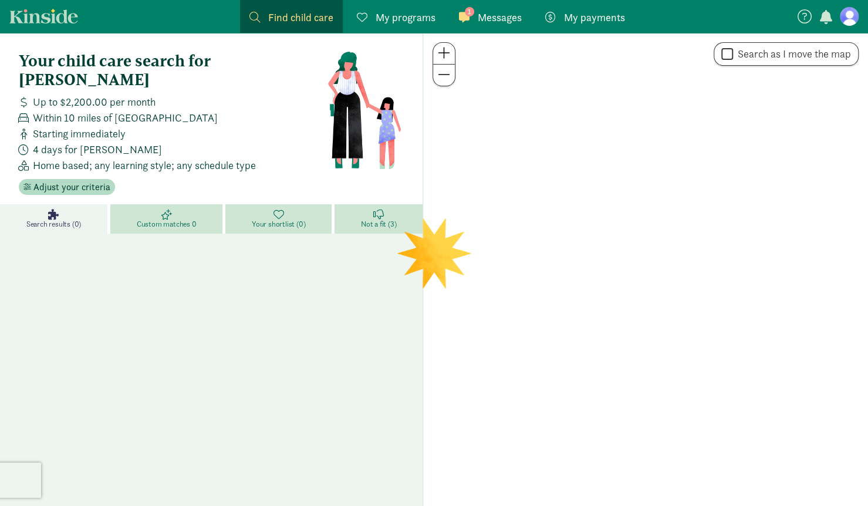
scroll to position [32, 0]
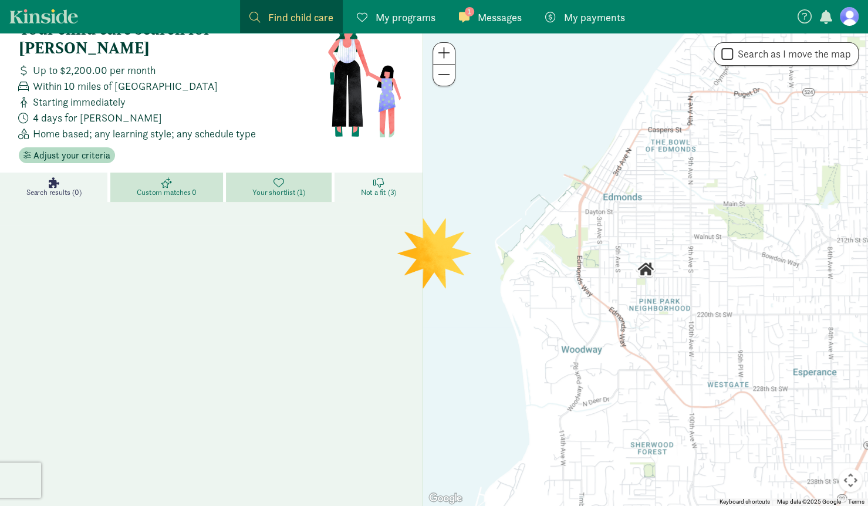
click at [368, 188] on span "Not a fit (3)" at bounding box center [378, 192] width 35 height 9
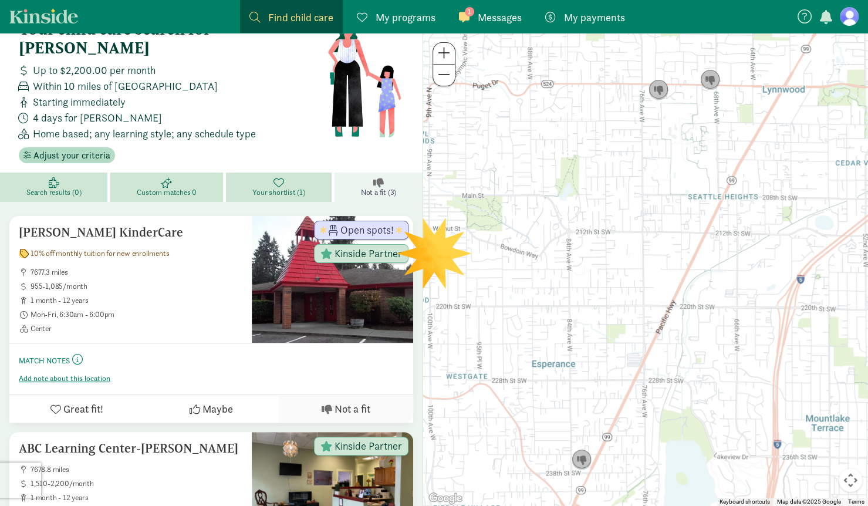
click at [436, 75] on button at bounding box center [444, 75] width 22 height 21
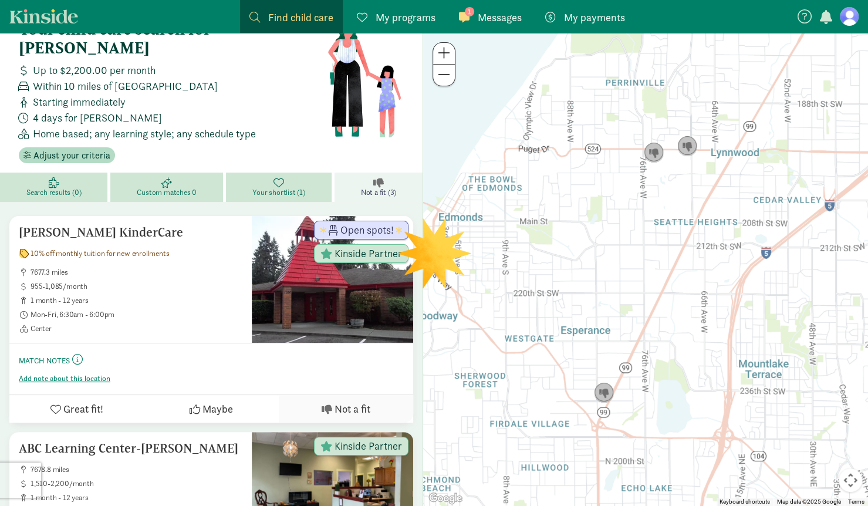
click at [436, 75] on button at bounding box center [444, 75] width 22 height 21
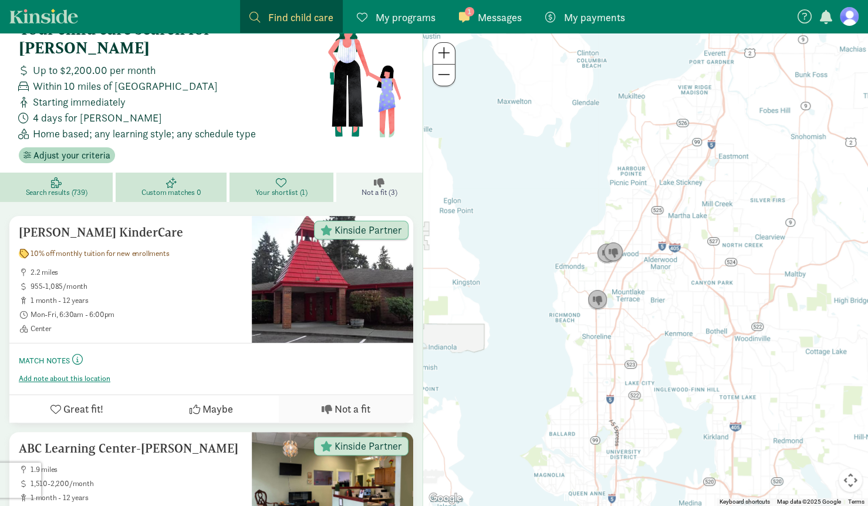
click at [445, 52] on span at bounding box center [444, 53] width 12 height 14
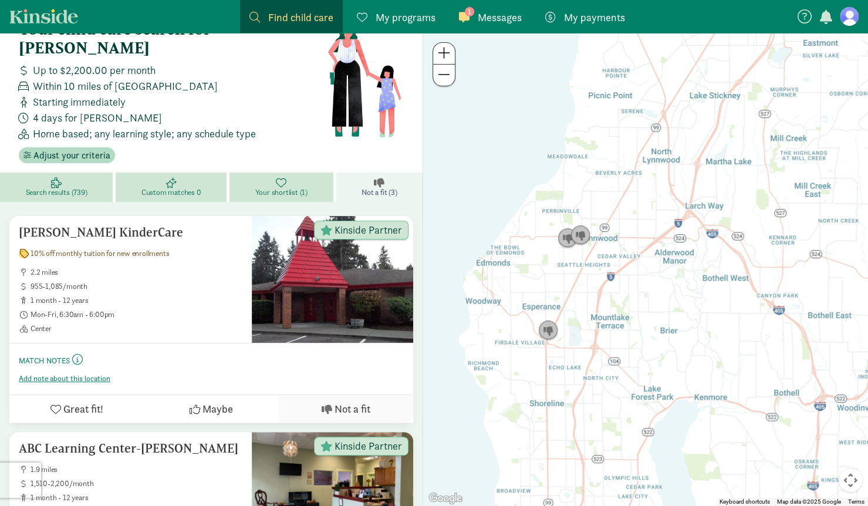
click at [445, 52] on span at bounding box center [444, 53] width 12 height 14
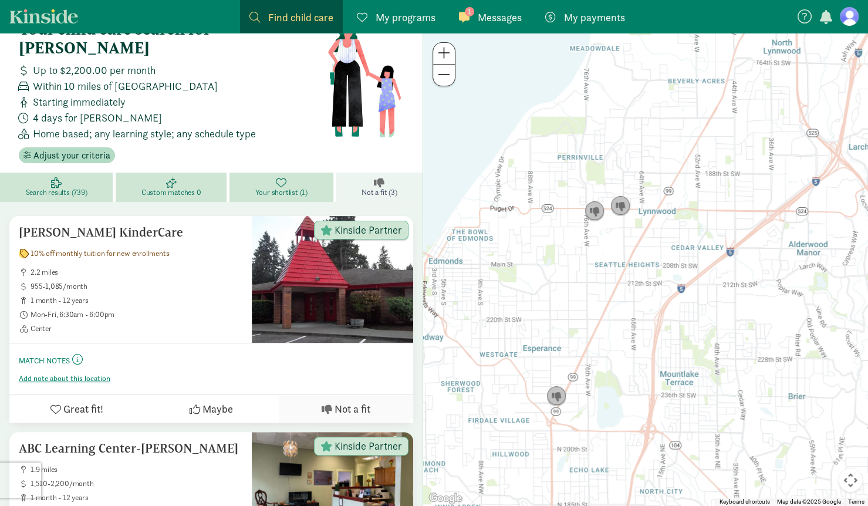
drag, startPoint x: 521, startPoint y: 320, endPoint x: 627, endPoint y: 324, distance: 105.7
click at [627, 324] on div at bounding box center [645, 269] width 445 height 473
click at [47, 188] on span "Search results (739)" at bounding box center [57, 192] width 62 height 9
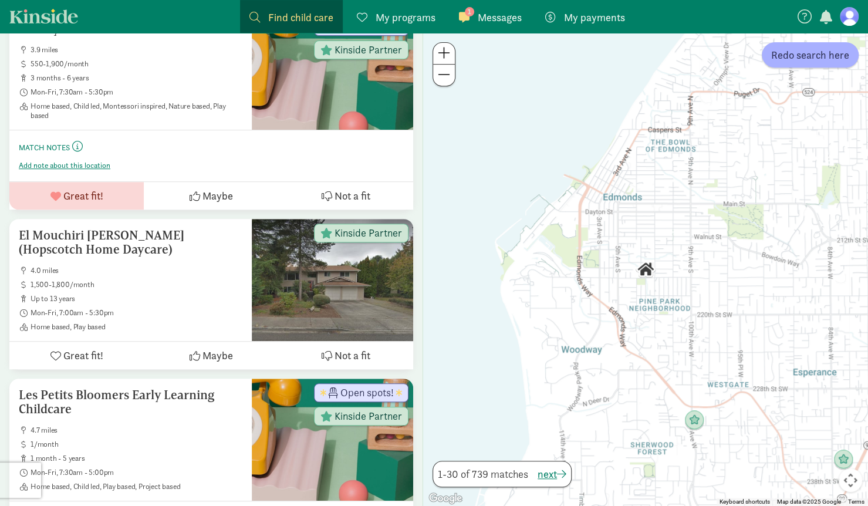
scroll to position [284, 0]
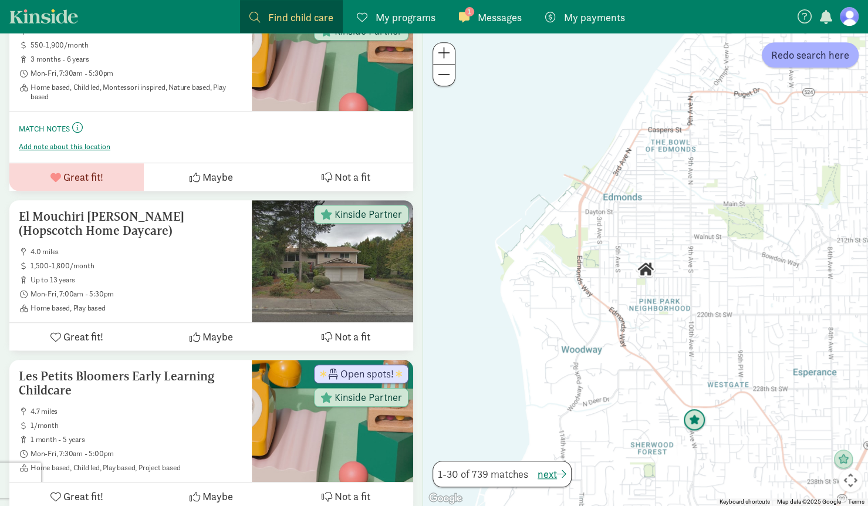
click at [698, 423] on img "Click to see details" at bounding box center [694, 420] width 32 height 32
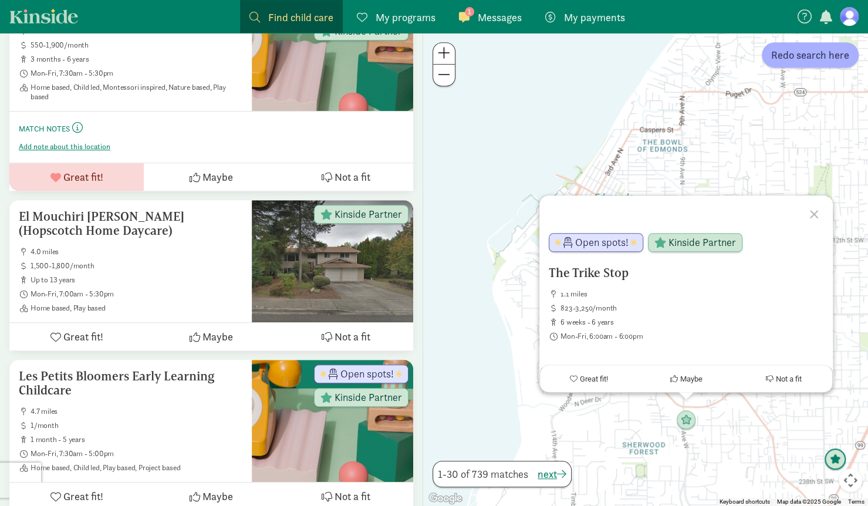
click at [834, 463] on img "Click to see details" at bounding box center [835, 460] width 32 height 32
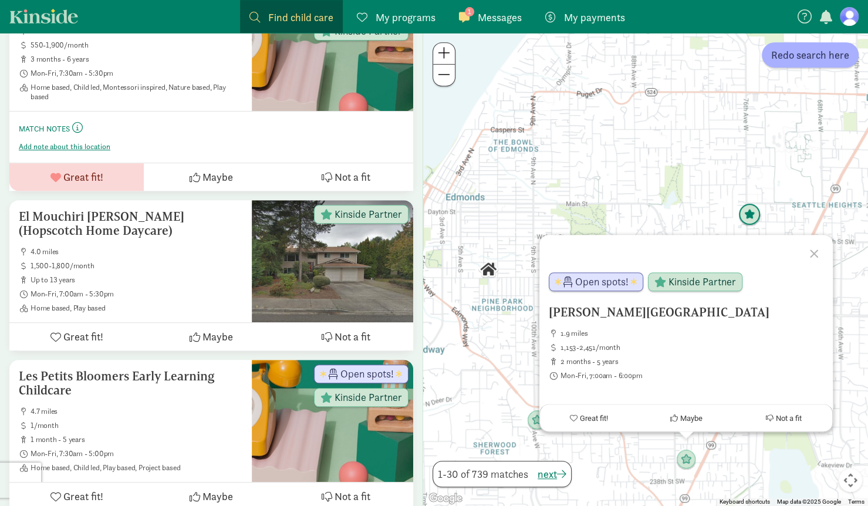
click at [749, 215] on img "Click to see details" at bounding box center [749, 215] width 32 height 32
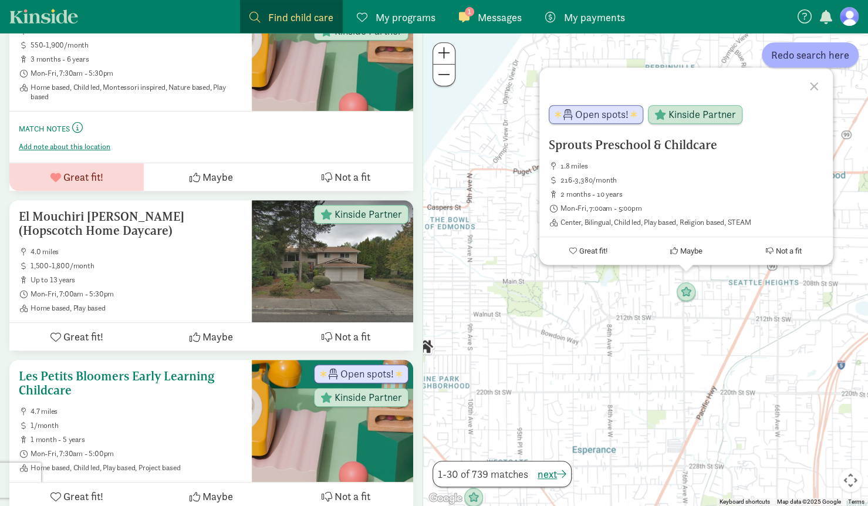
click at [122, 407] on ul "4.7 miles 1/month 1 month - 5 years Mon-Fri, 7:30am - 5:00pm Home based, Child …" at bounding box center [131, 440] width 224 height 66
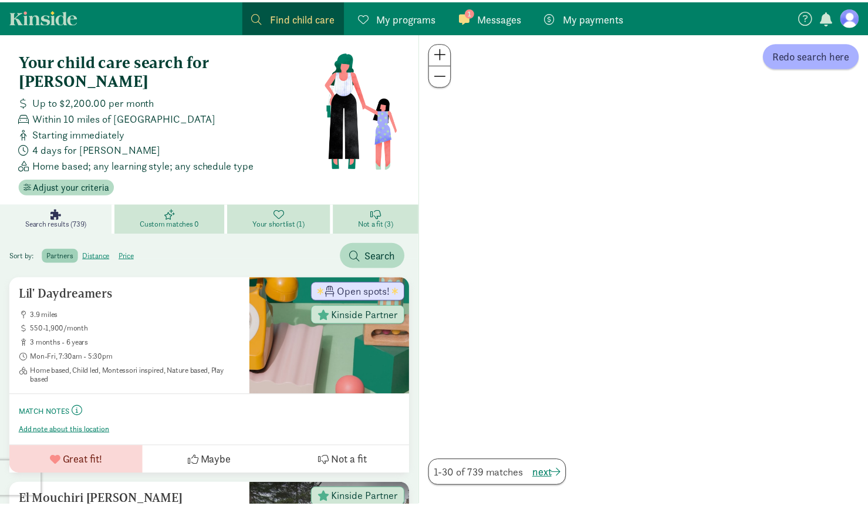
scroll to position [284, 0]
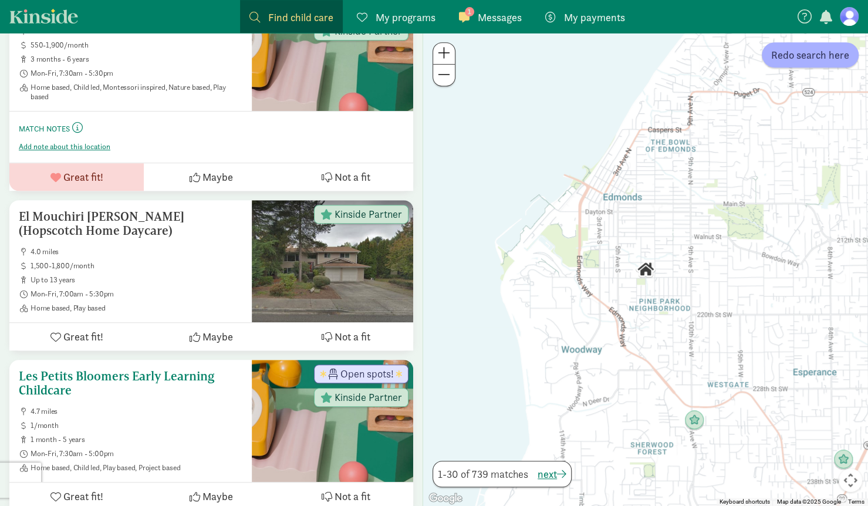
click at [448, 79] on span at bounding box center [444, 74] width 12 height 14
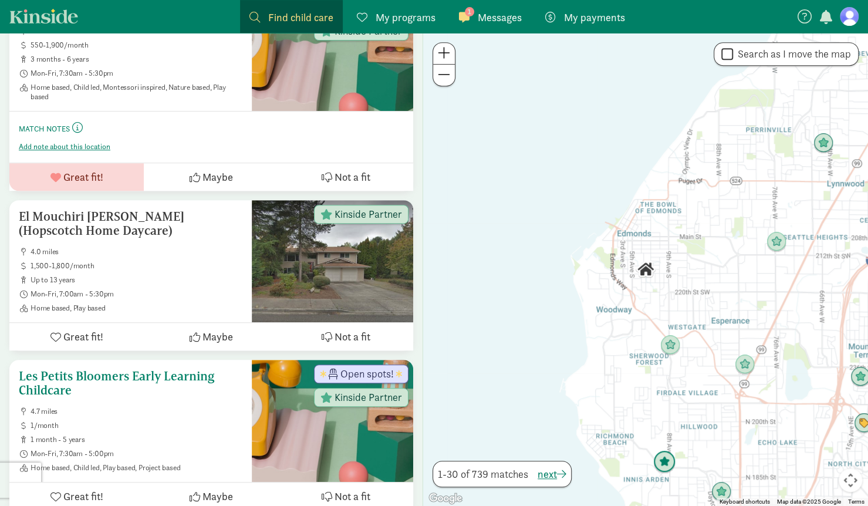
click at [659, 464] on img "Click to see details" at bounding box center [664, 462] width 32 height 32
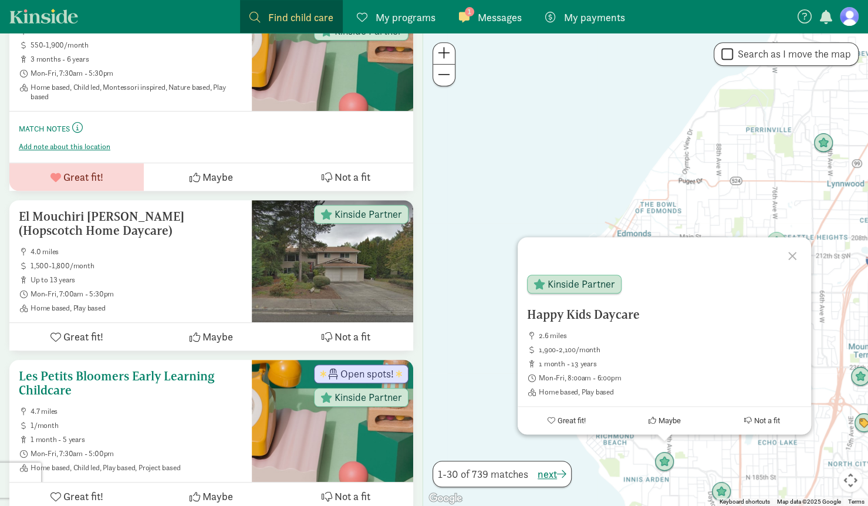
click at [549, 191] on div "Happy Kids Daycare 2.6 miles 1,900-2,100/month 1 month - 13 years Mon-Fri, 8:00…" at bounding box center [645, 269] width 445 height 473
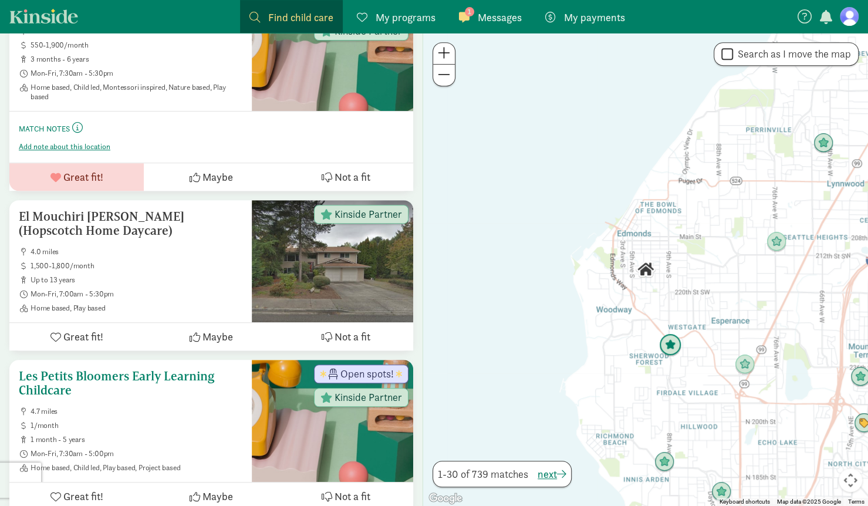
click at [669, 355] on img "Click to see details" at bounding box center [670, 345] width 32 height 32
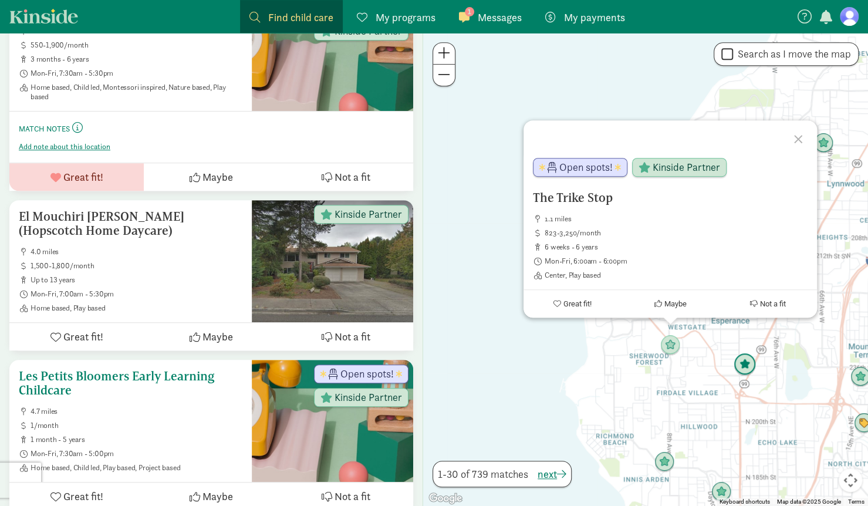
click at [745, 366] on img "Click to see details" at bounding box center [745, 364] width 32 height 32
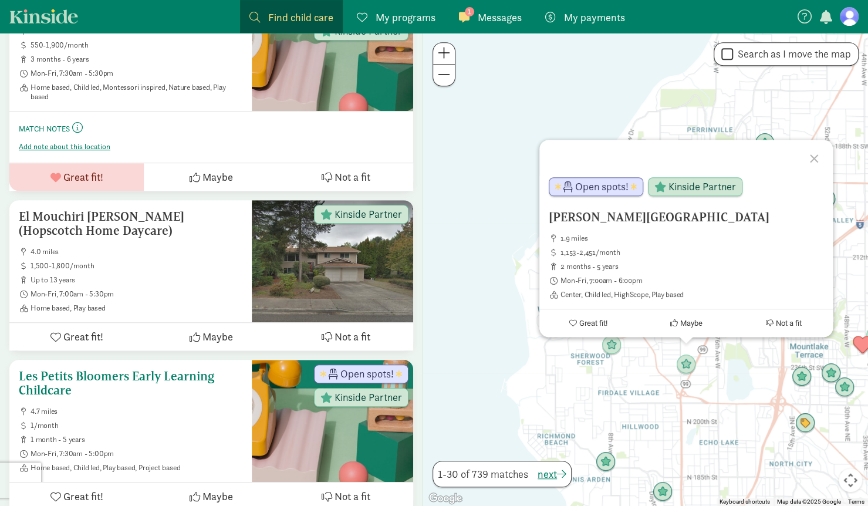
click at [510, 216] on div "To navigate, press the arrow keys. Edmonds Lutheran Learning Center 1.9 miles 1…" at bounding box center [645, 269] width 445 height 473
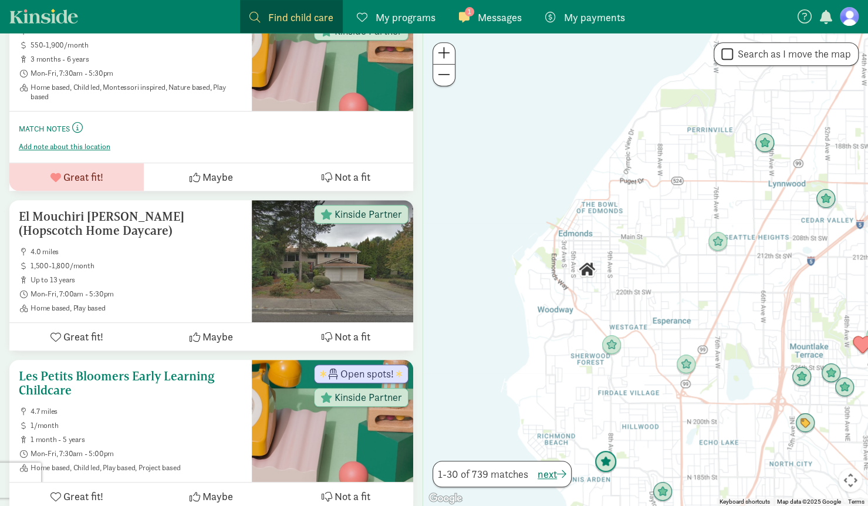
click at [604, 462] on img "Click to see details" at bounding box center [606, 462] width 32 height 32
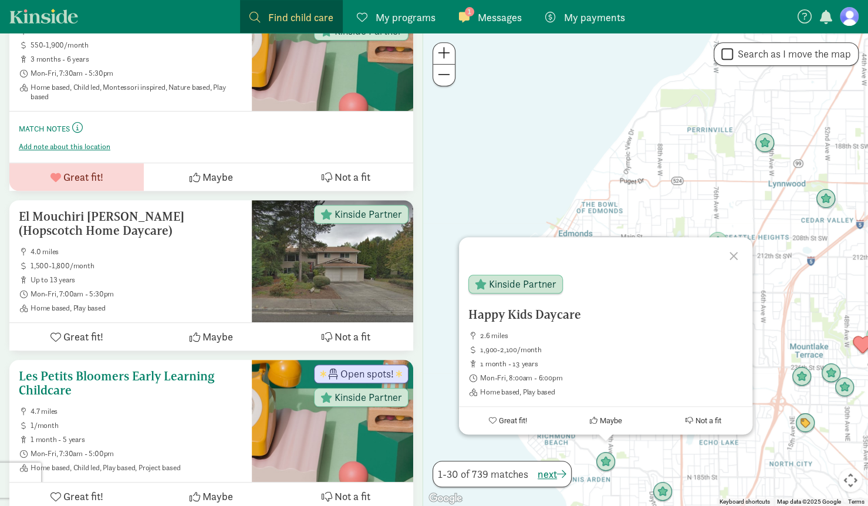
click at [506, 151] on div "Happy Kids Daycare 2.6 miles 1,900-2,100/month 1 month - 13 years Mon-Fri, 8:00…" at bounding box center [645, 269] width 445 height 473
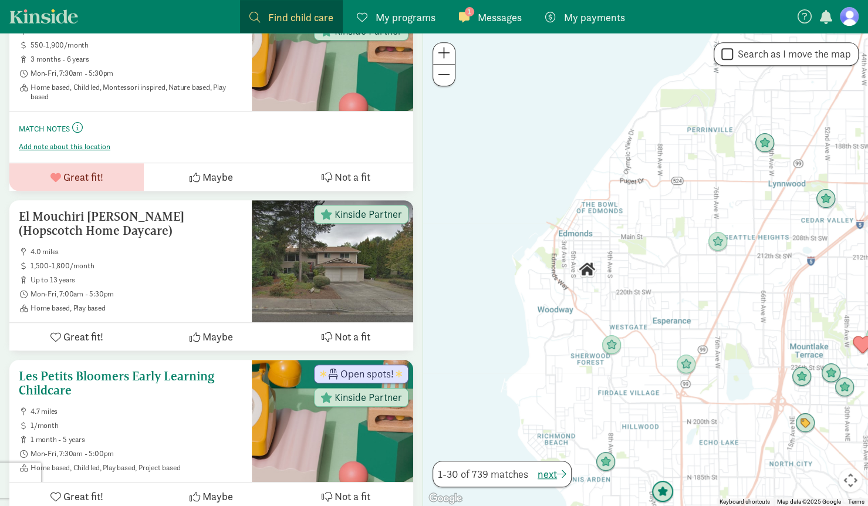
click at [654, 482] on img "Click to see details" at bounding box center [663, 492] width 32 height 32
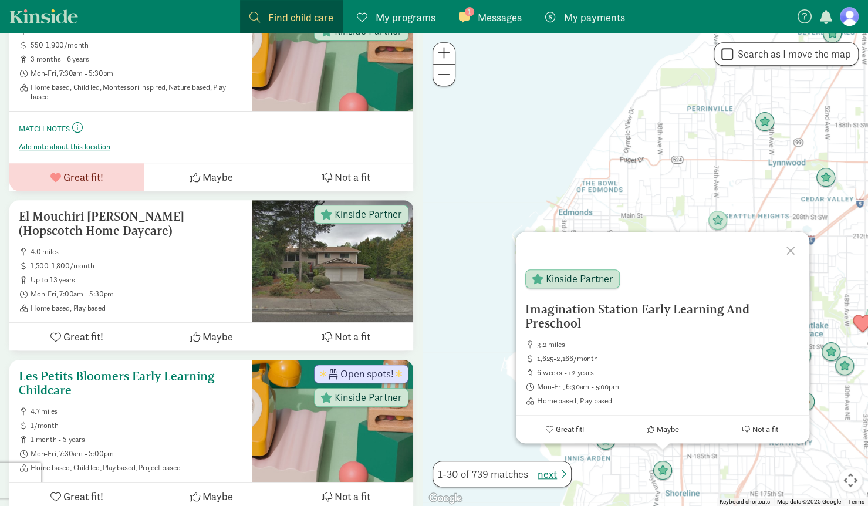
click at [502, 161] on div "Imagination Station Early Learning And Preschool 3.2 miles 1,625-2,166/month 6 …" at bounding box center [645, 269] width 445 height 473
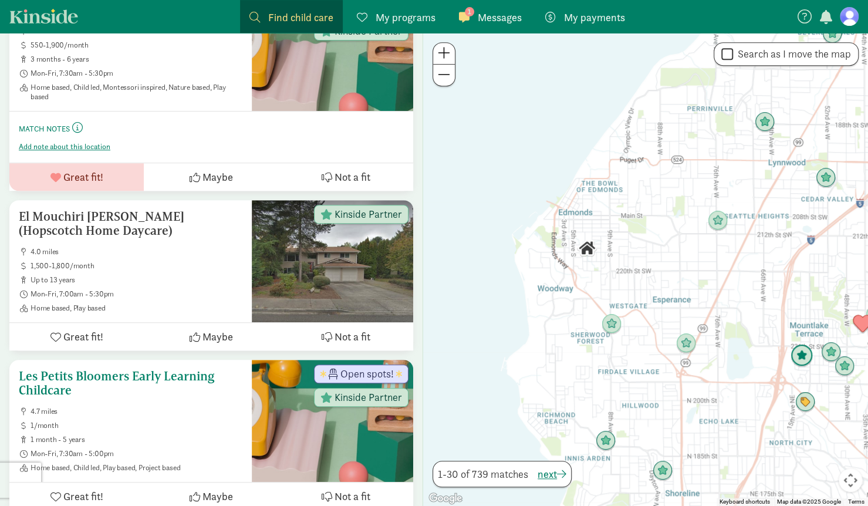
click at [803, 352] on img "Click to see details" at bounding box center [802, 356] width 32 height 32
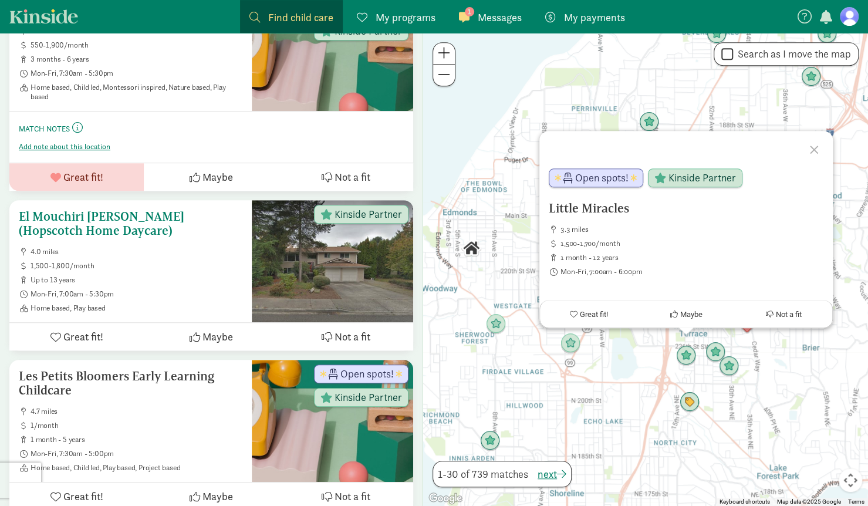
click at [133, 247] on span "4.0 miles" at bounding box center [137, 251] width 212 height 9
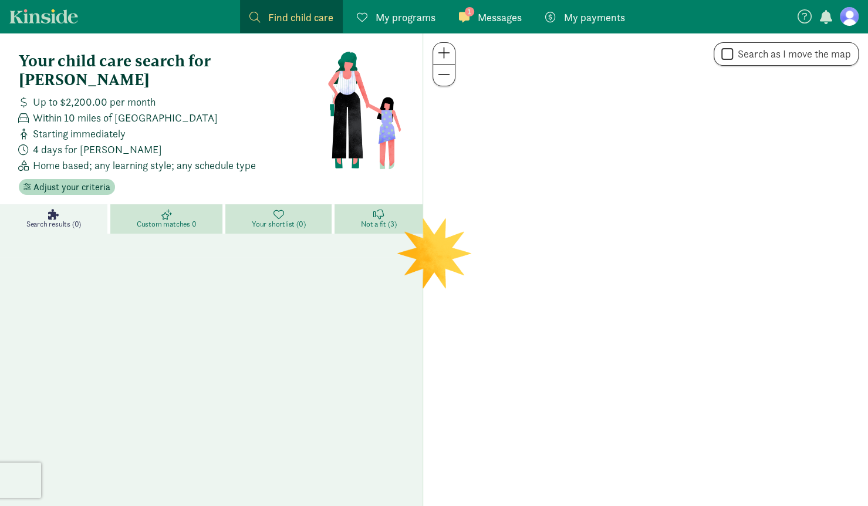
scroll to position [32, 0]
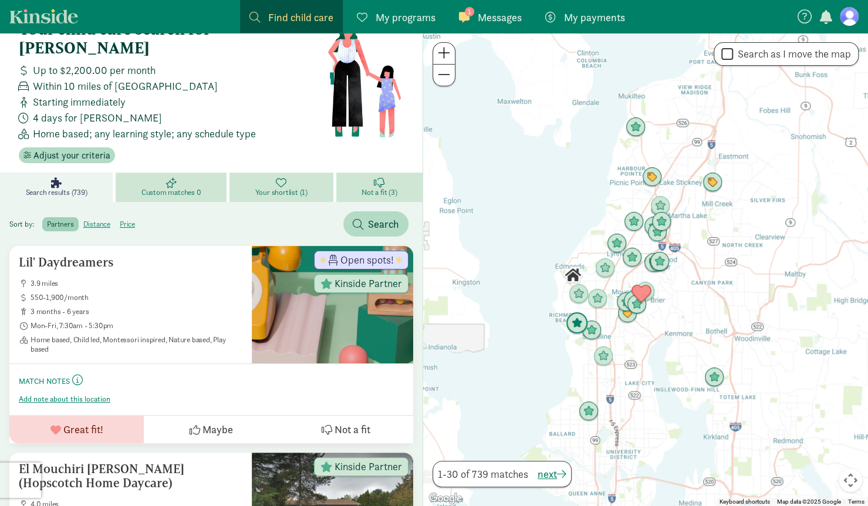
click at [573, 324] on img "Click to see details" at bounding box center [577, 323] width 32 height 32
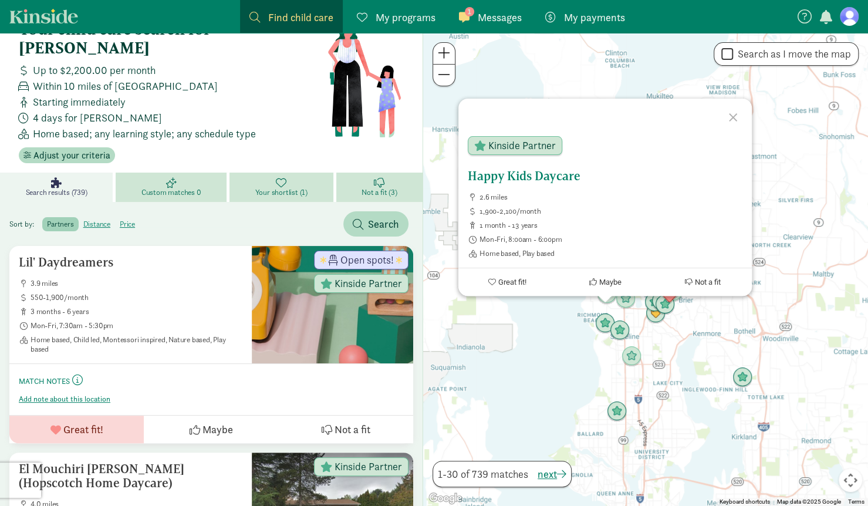
click at [506, 179] on h5 "Happy Kids Daycare" at bounding box center [605, 176] width 275 height 14
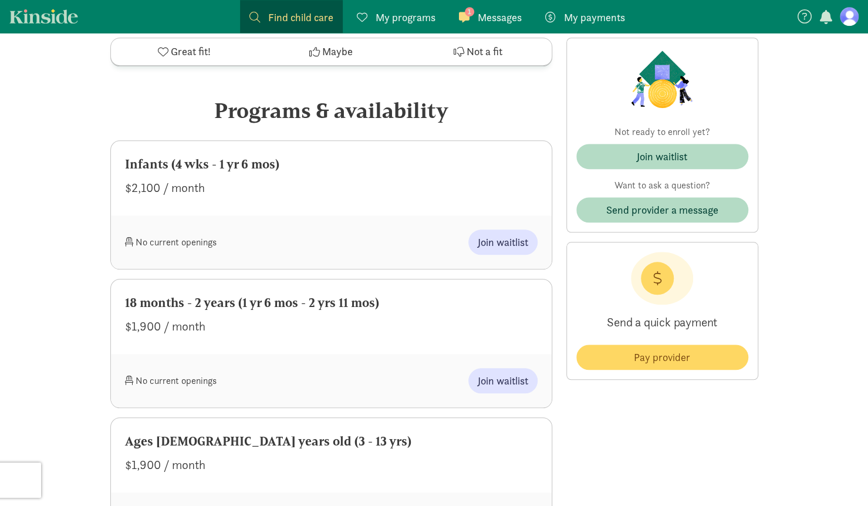
scroll to position [509, 0]
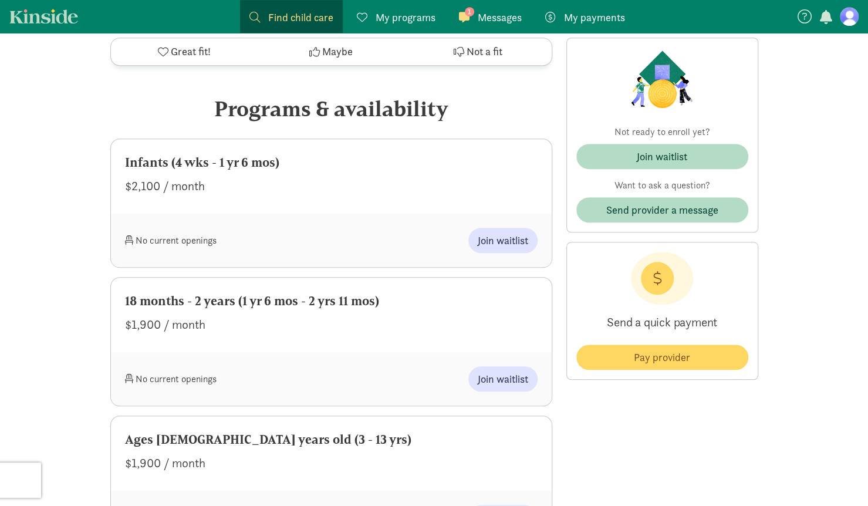
click at [496, 52] on span "Not a fit" at bounding box center [484, 52] width 36 height 16
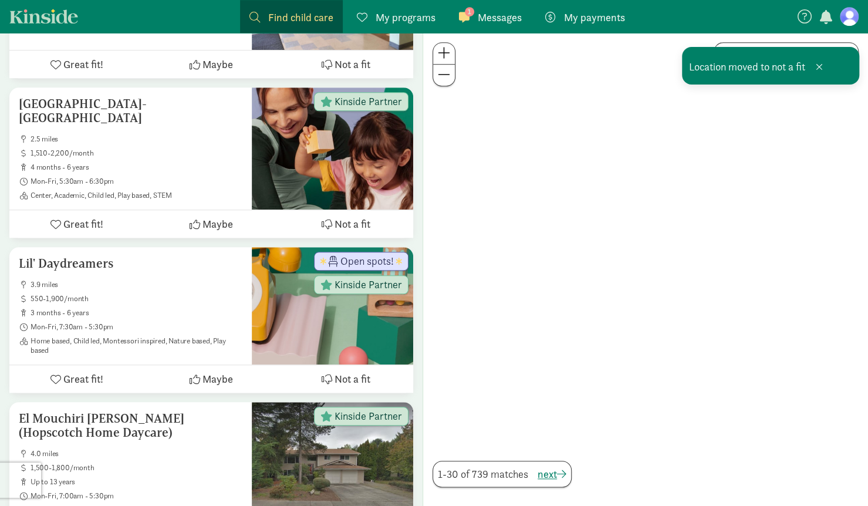
scroll to position [32, 0]
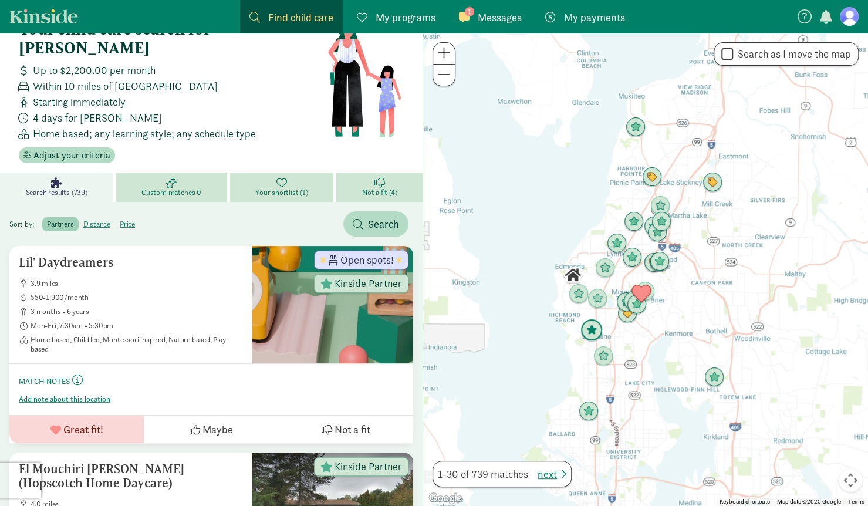
click at [589, 328] on img "Click to see details" at bounding box center [592, 330] width 32 height 32
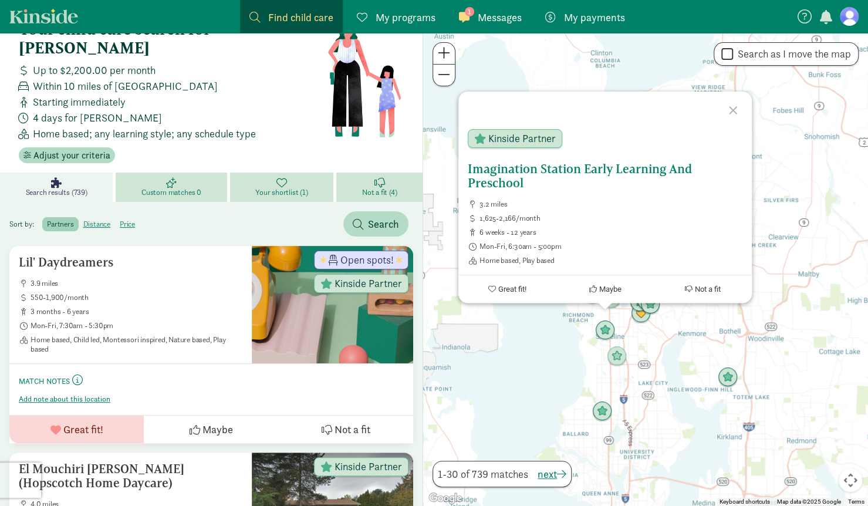
click at [493, 134] on span "Kinside Partner" at bounding box center [521, 138] width 67 height 11
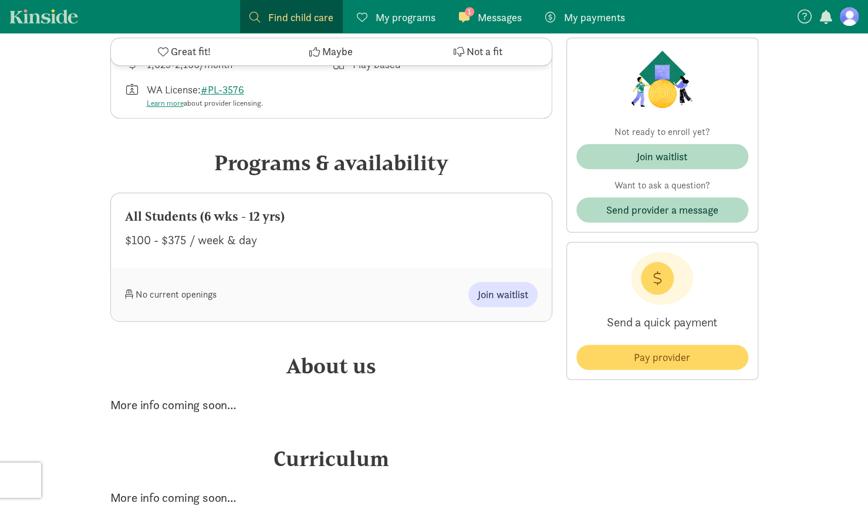
scroll to position [461, 0]
drag, startPoint x: 868, startPoint y: 35, endPoint x: 864, endPoint y: 145, distance: 110.4
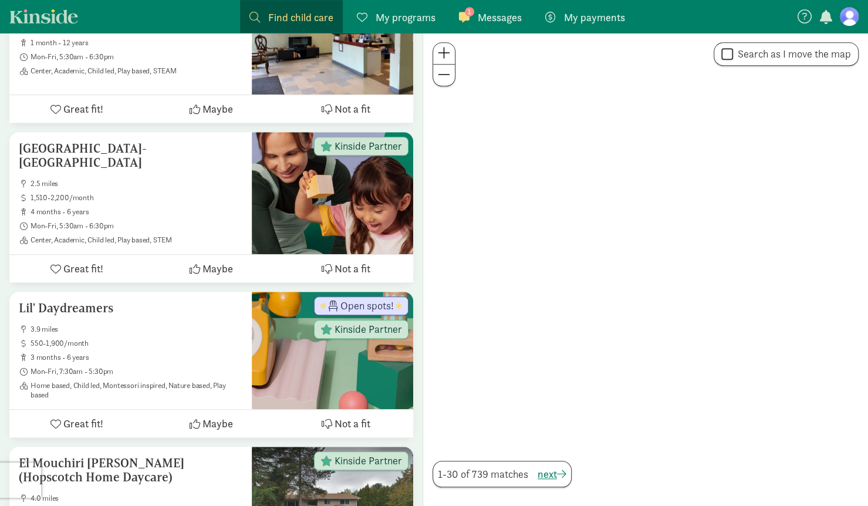
scroll to position [32, 0]
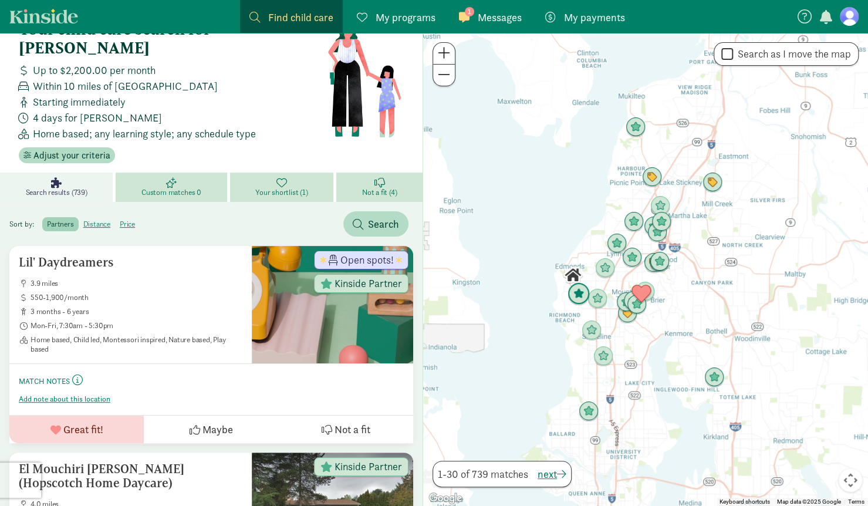
click at [575, 296] on img "Click to see details" at bounding box center [579, 294] width 32 height 32
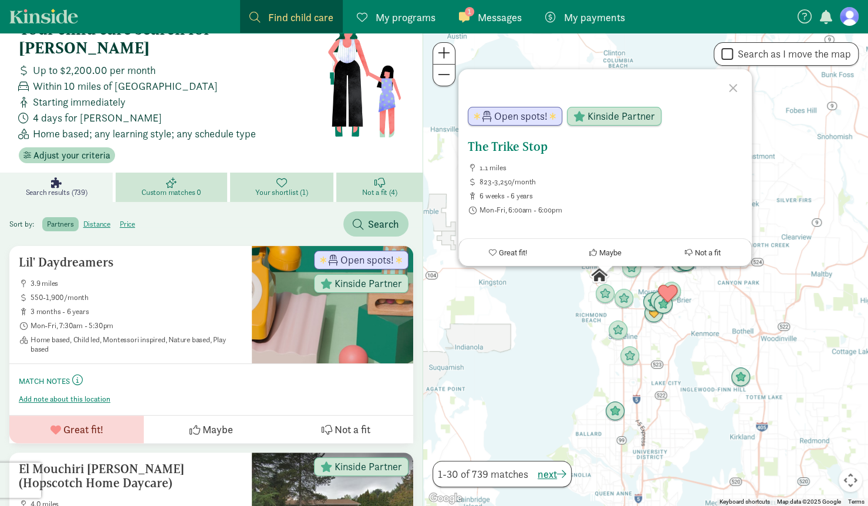
click at [505, 141] on h5 "The Trike Stop" at bounding box center [605, 147] width 275 height 14
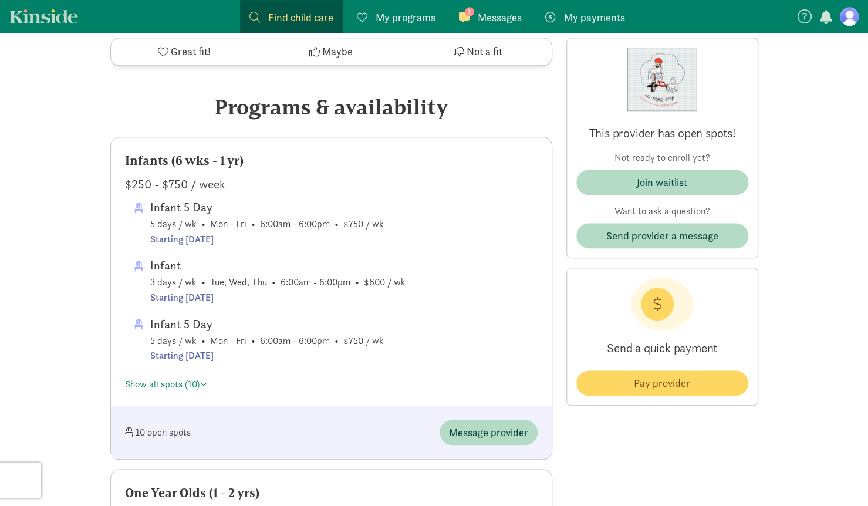
scroll to position [519, 0]
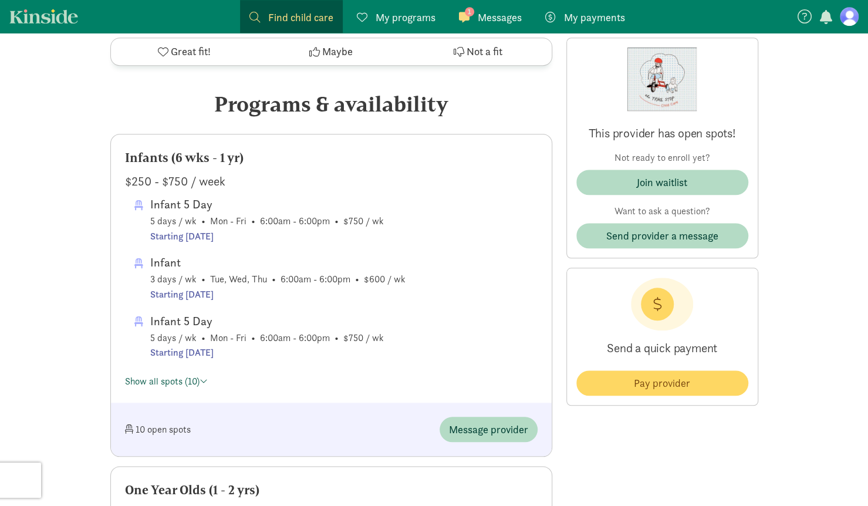
click at [153, 380] on link "Show all spots (10)" at bounding box center [166, 381] width 83 height 12
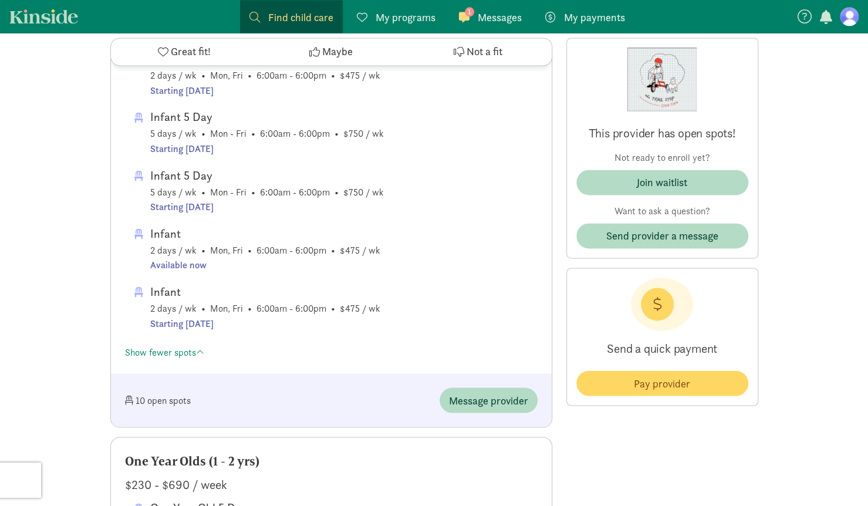
scroll to position [961, 0]
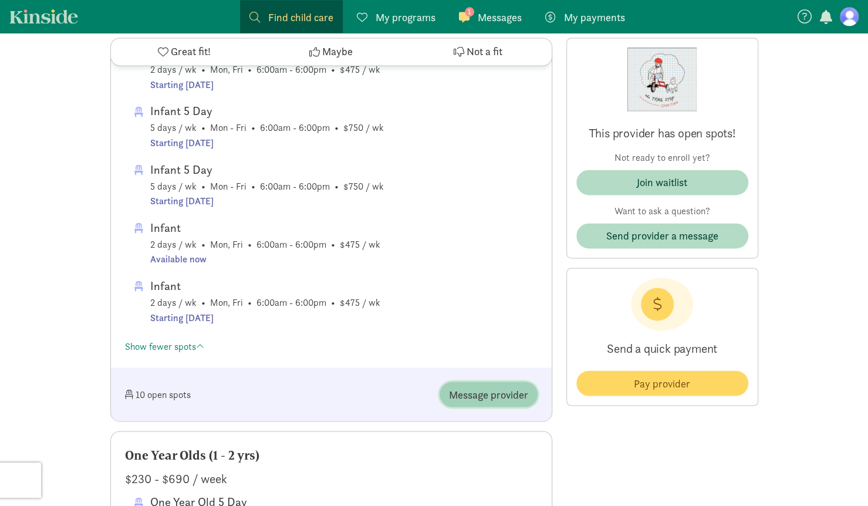
click at [489, 394] on span "Message provider" at bounding box center [488, 394] width 79 height 16
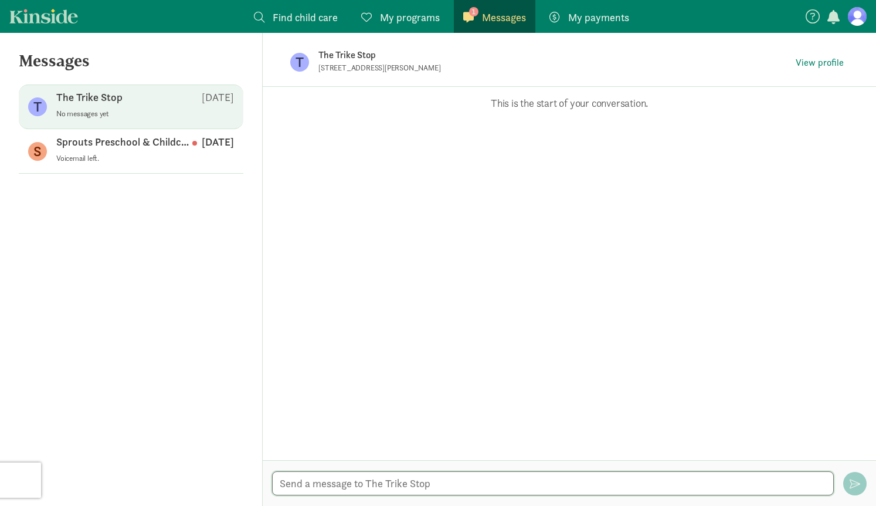
click at [378, 480] on textarea at bounding box center [553, 483] width 562 height 24
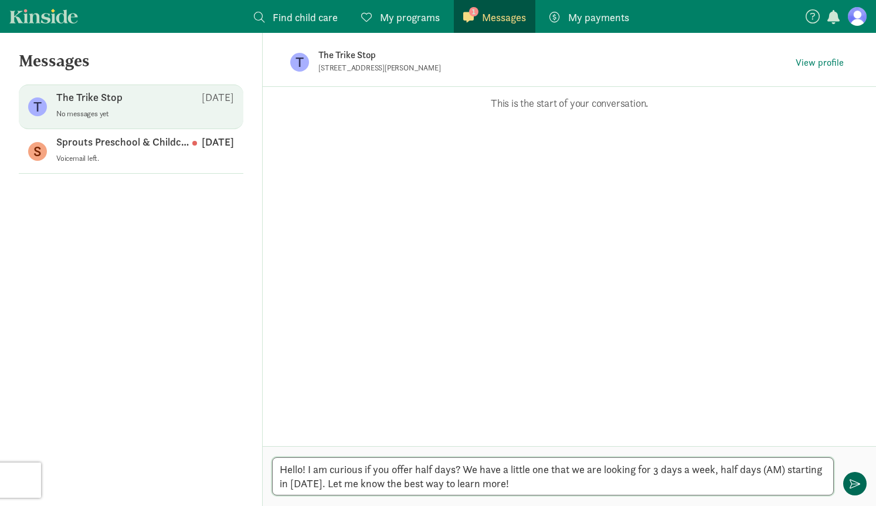
type textarea "Hello! I am curious if you offer half days? We have a little one that we are lo…"
click at [855, 486] on span "button" at bounding box center [855, 483] width 11 height 11
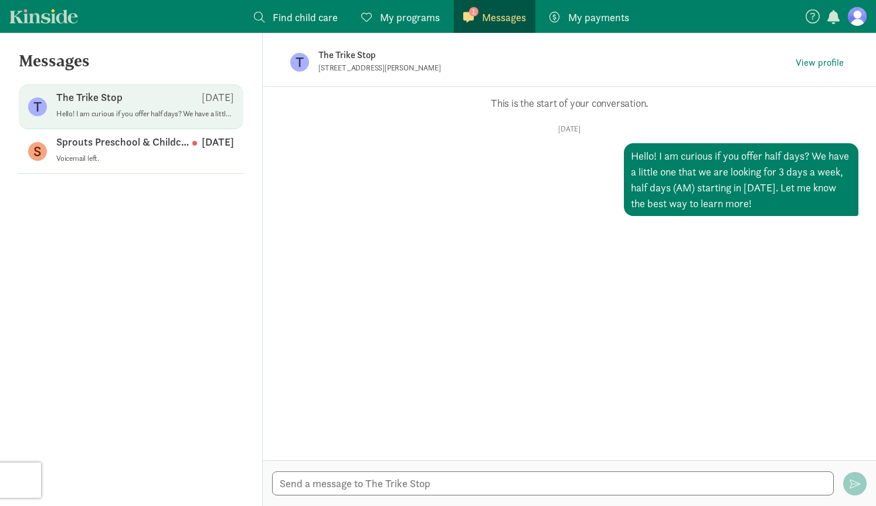
click at [300, 18] on span "Find child care" at bounding box center [305, 17] width 65 height 16
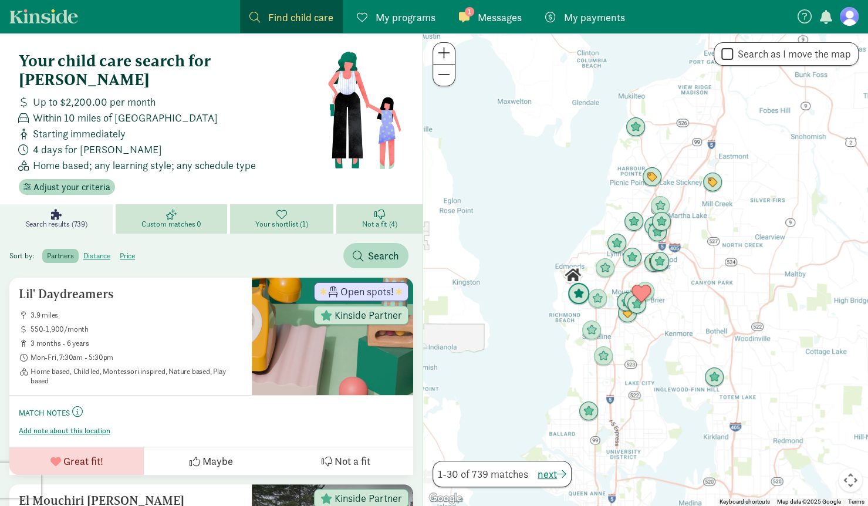
click at [574, 290] on img "Click to see details" at bounding box center [579, 294] width 32 height 32
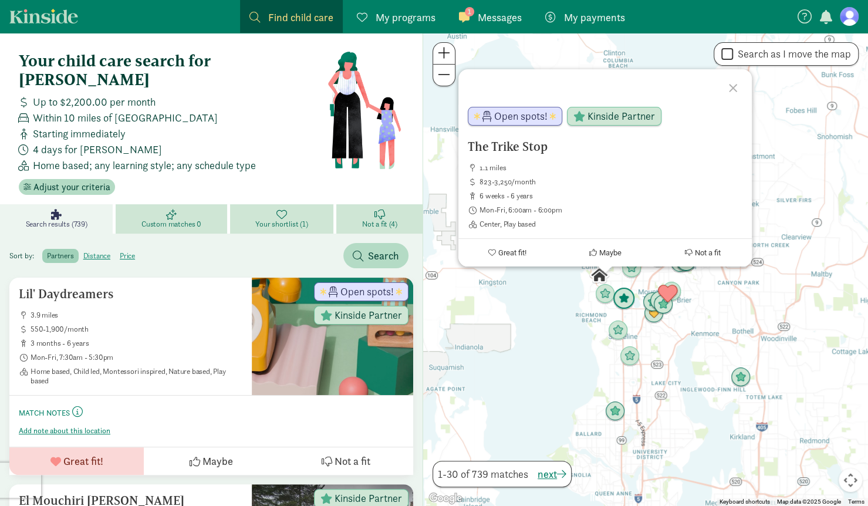
click at [627, 302] on img "Click to see details" at bounding box center [624, 299] width 32 height 32
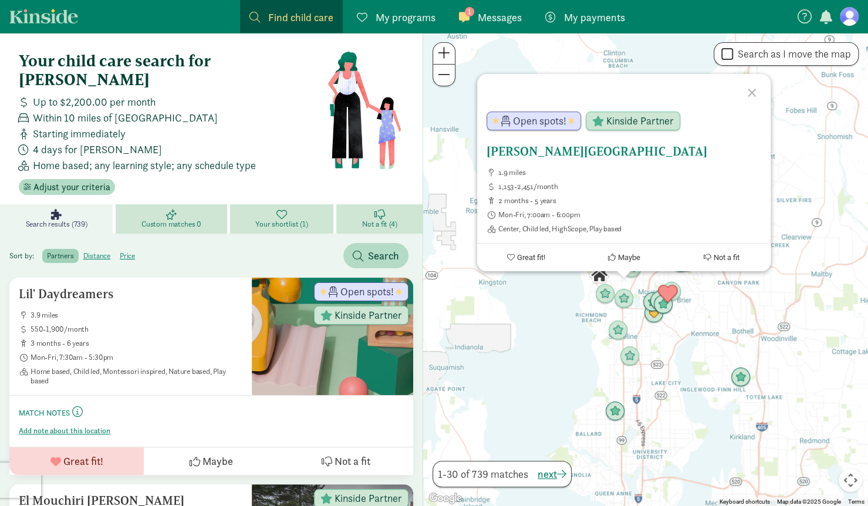
click at [578, 151] on h5 "[PERSON_NAME][GEOGRAPHIC_DATA]" at bounding box center [623, 151] width 275 height 14
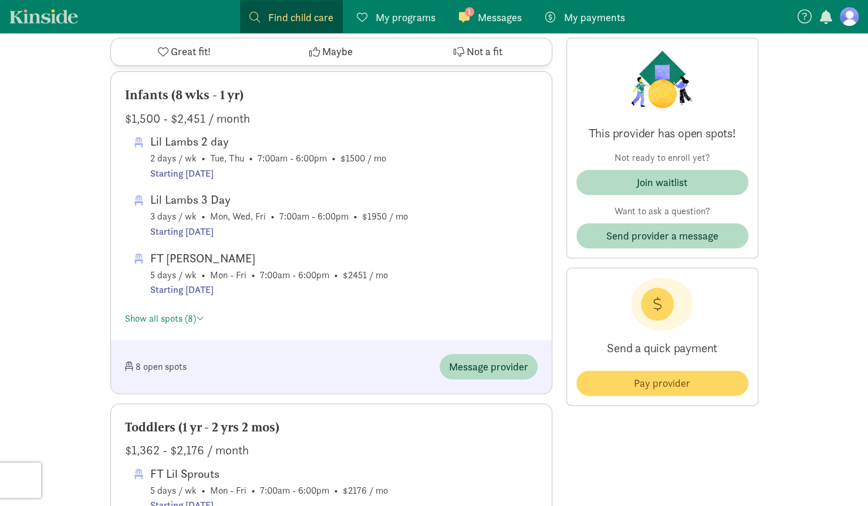
scroll to position [610, 0]
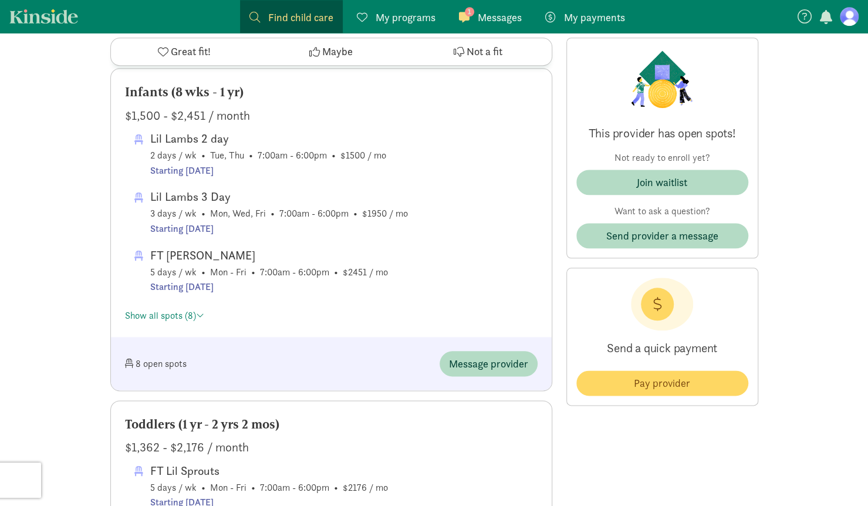
drag, startPoint x: 874, startPoint y: 17, endPoint x: 869, endPoint y: 100, distance: 83.5
click at [174, 310] on link "Show all spots (8)" at bounding box center [164, 315] width 79 height 12
